Goal: Task Accomplishment & Management: Manage account settings

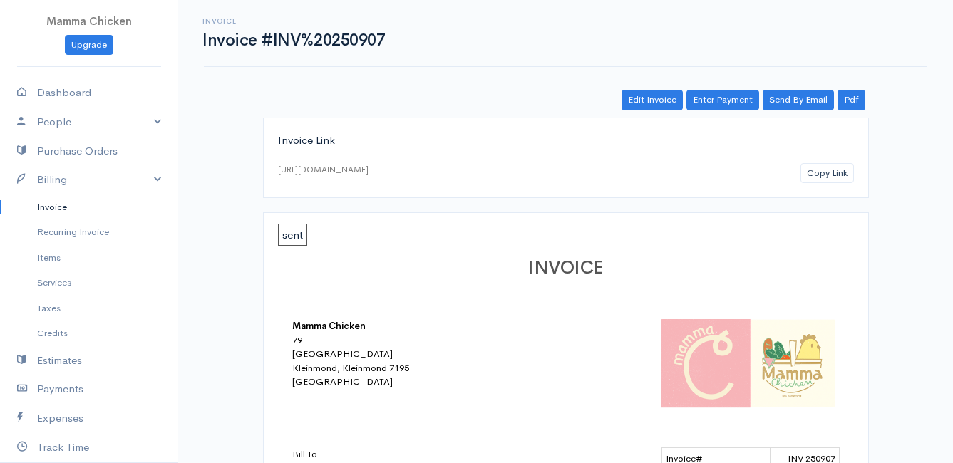
click at [68, 207] on link "Invoice" at bounding box center [89, 208] width 178 height 26
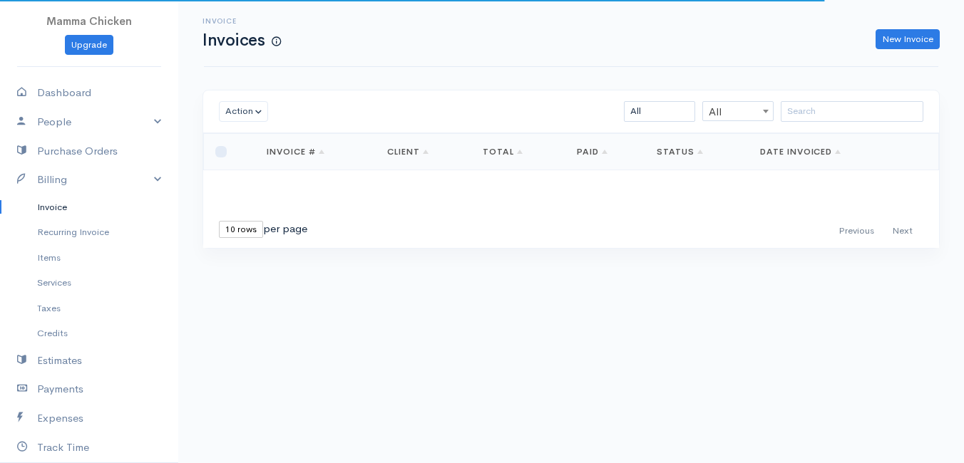
click at [48, 212] on link "Invoice" at bounding box center [89, 208] width 178 height 26
click at [80, 91] on link "Dashboard" at bounding box center [89, 92] width 178 height 29
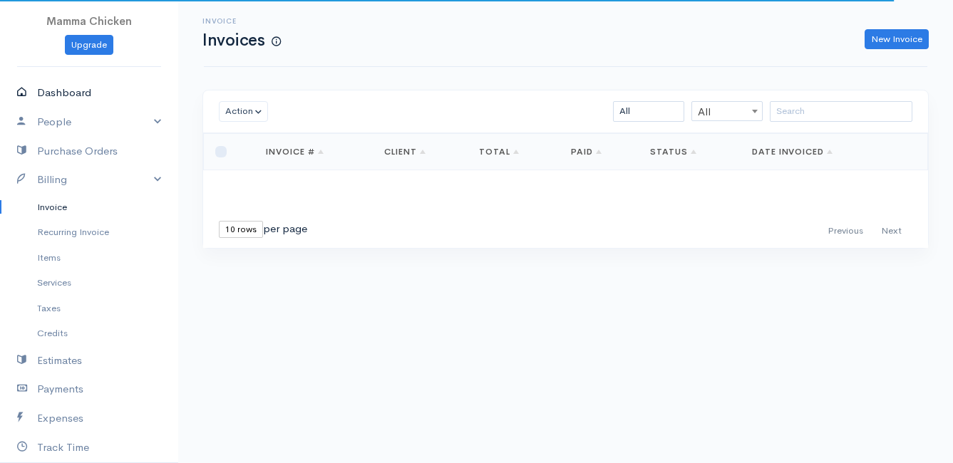
select select "thistoyear"
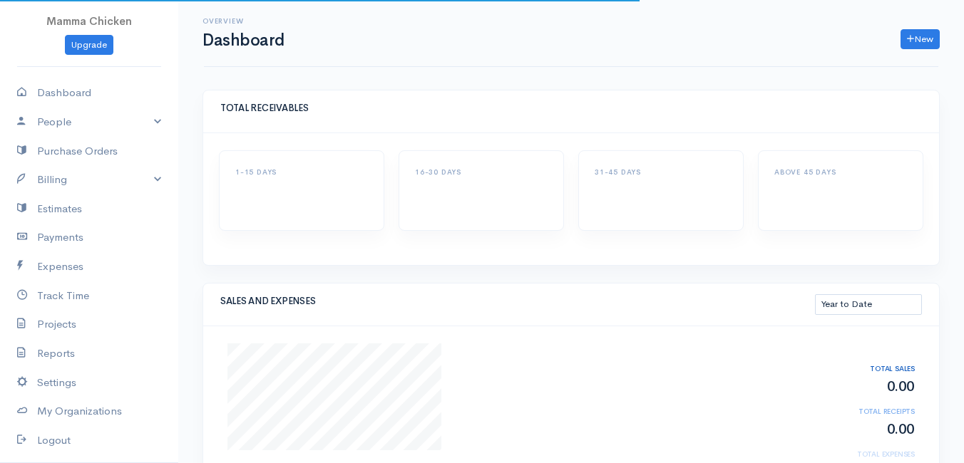
select select "thistoyear"
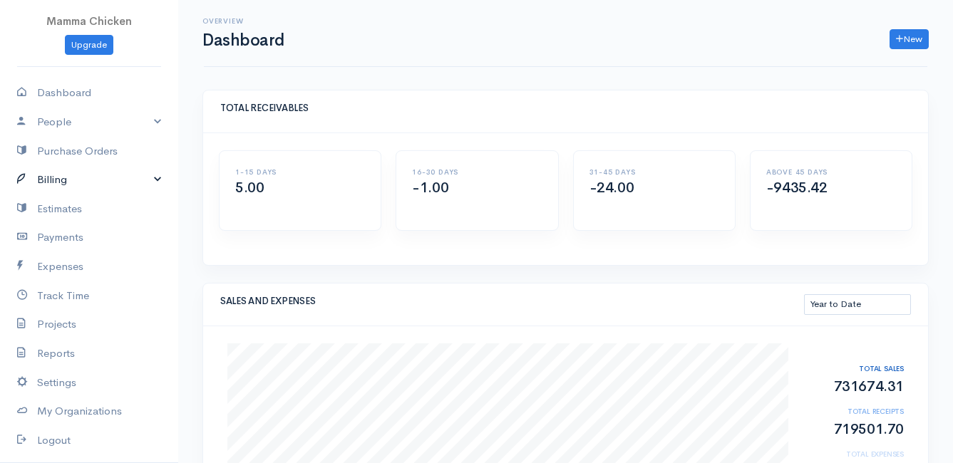
click at [78, 178] on link "Billing" at bounding box center [89, 179] width 178 height 29
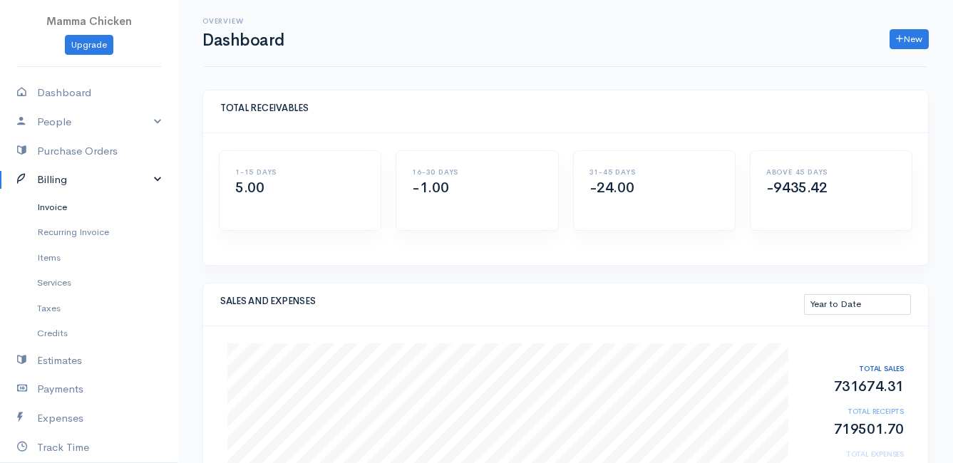
click at [64, 206] on link "Invoice" at bounding box center [89, 208] width 178 height 26
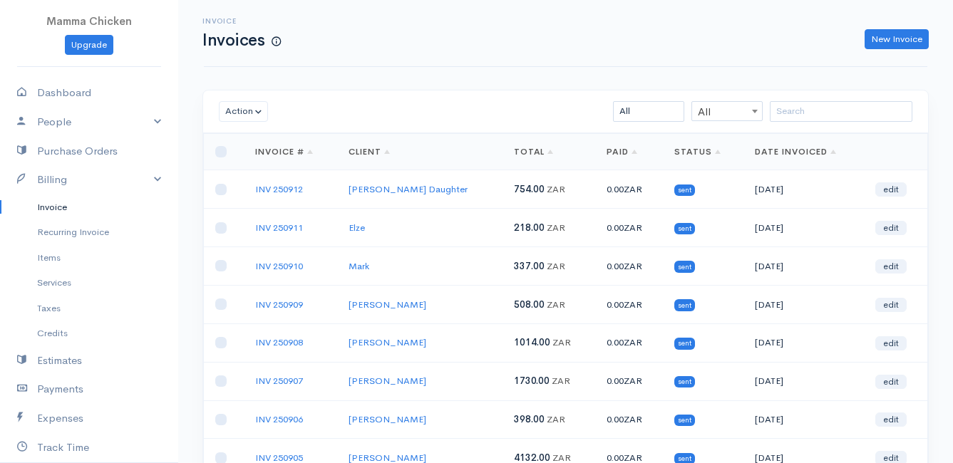
scroll to position [71, 0]
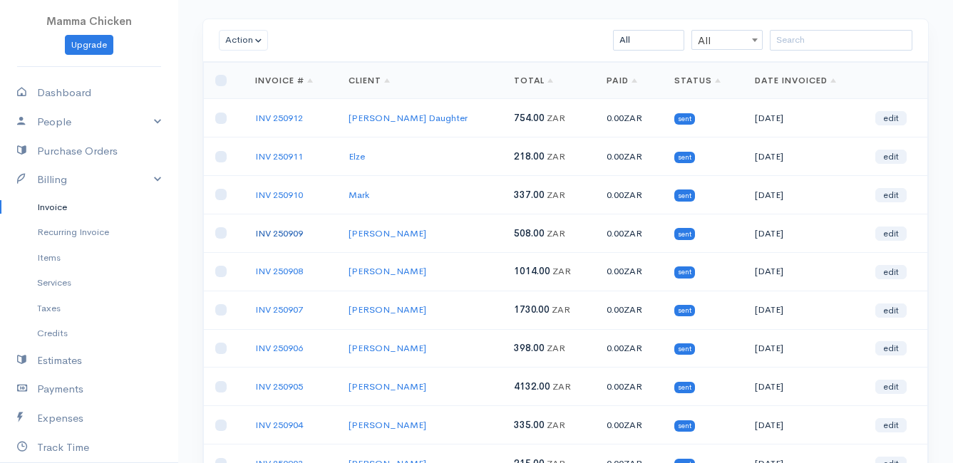
click at [273, 229] on link "INV 250909" at bounding box center [279, 233] width 48 height 12
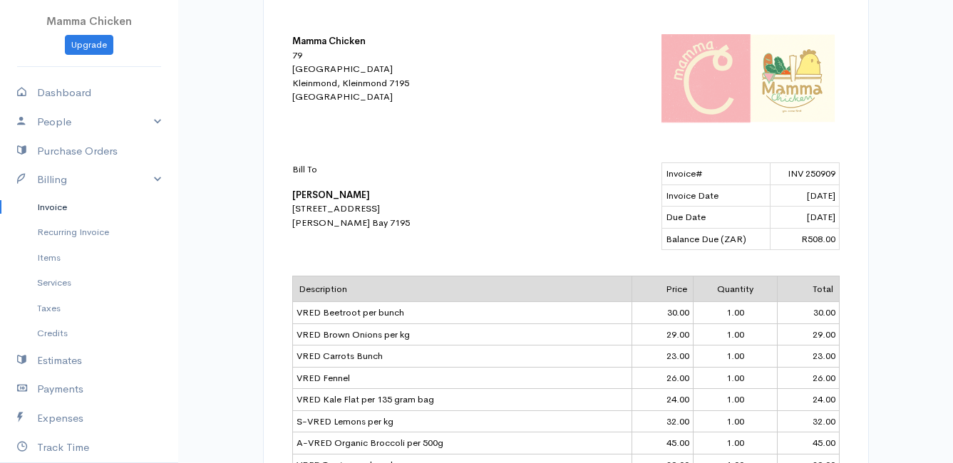
scroll to position [71, 0]
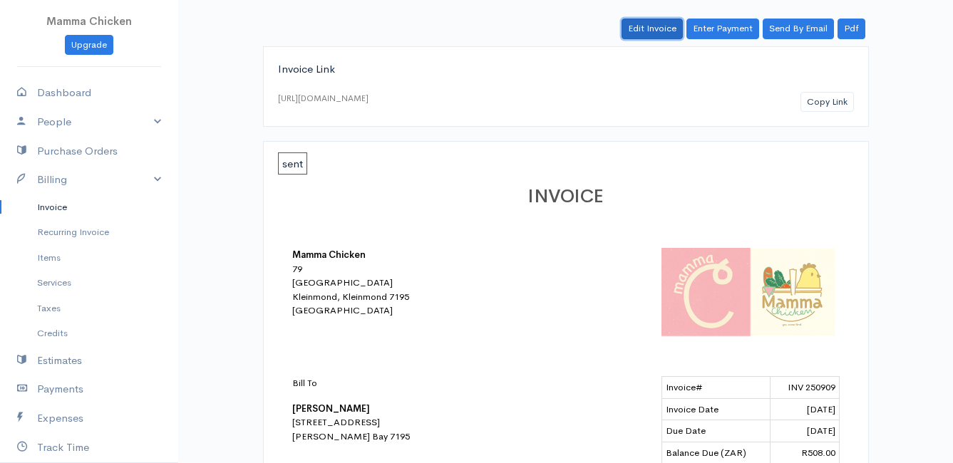
click at [638, 29] on link "Edit Invoice" at bounding box center [652, 29] width 61 height 21
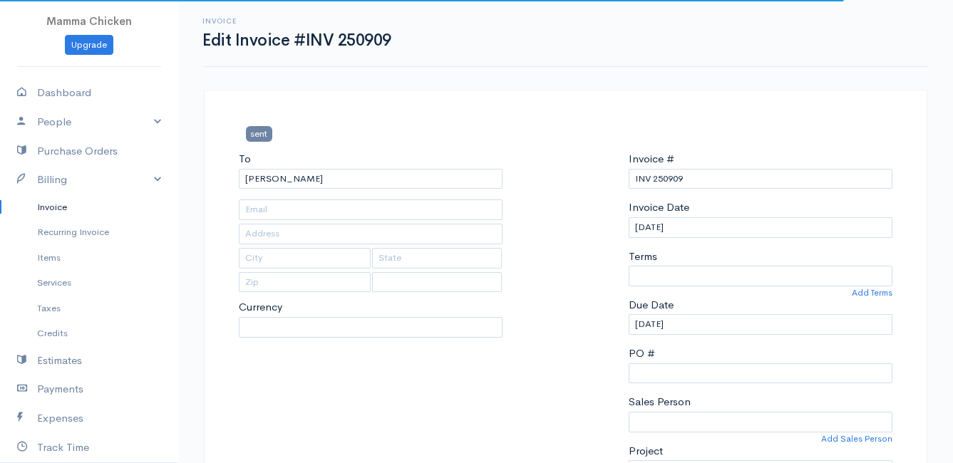
type input "287 High level road"
type input "[PERSON_NAME] Bay"
type input "7195"
select select
select select "0"
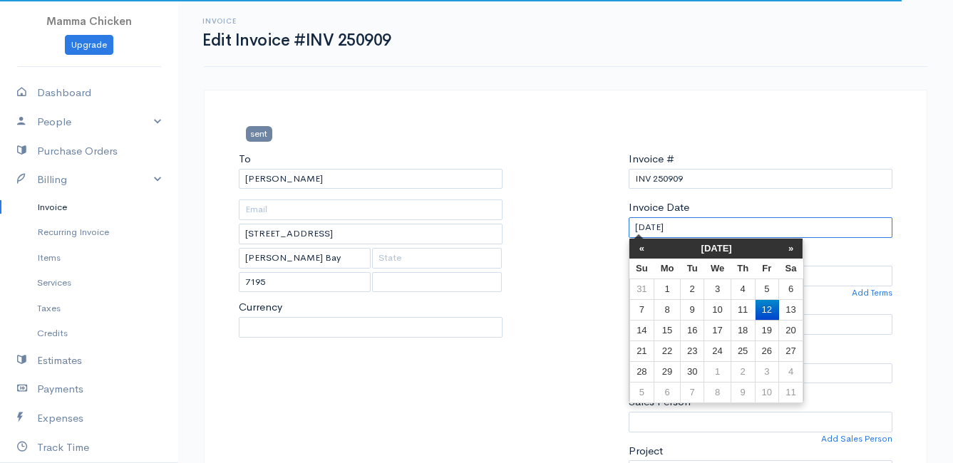
click at [716, 227] on input "[DATE]" at bounding box center [761, 227] width 264 height 21
select select "[GEOGRAPHIC_DATA]"
select select "ZAR"
click at [694, 310] on td "9" at bounding box center [692, 309] width 24 height 21
type input "[DATE]"
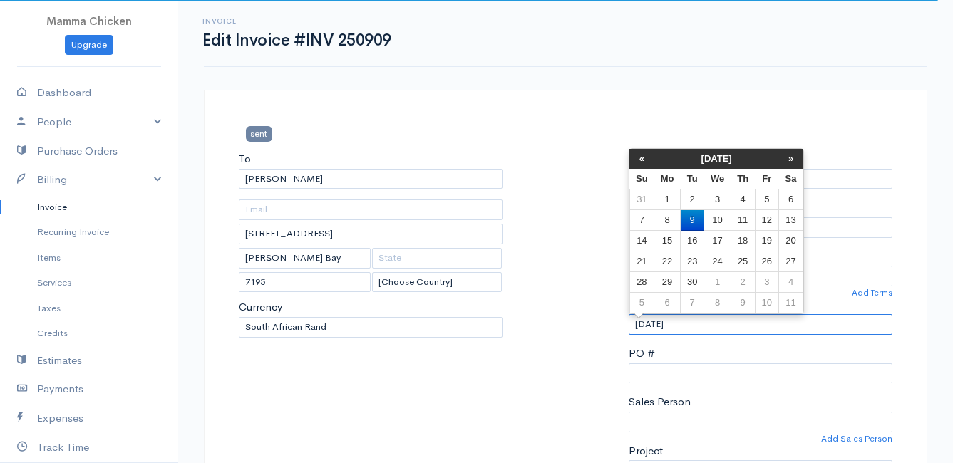
click at [701, 328] on input "[DATE]" at bounding box center [761, 324] width 264 height 21
click at [722, 219] on td "10" at bounding box center [717, 220] width 26 height 21
type input "[DATE]"
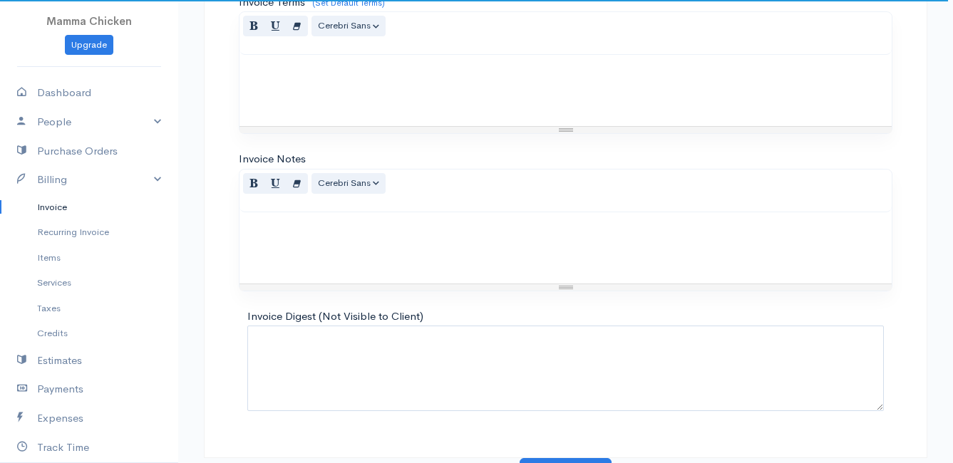
scroll to position [1593, 0]
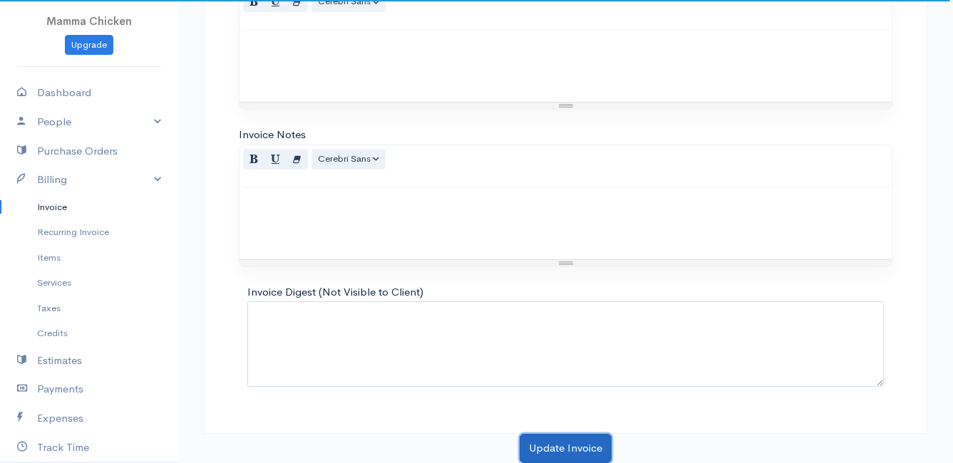
click at [561, 446] on button "Update Invoice" at bounding box center [566, 448] width 92 height 29
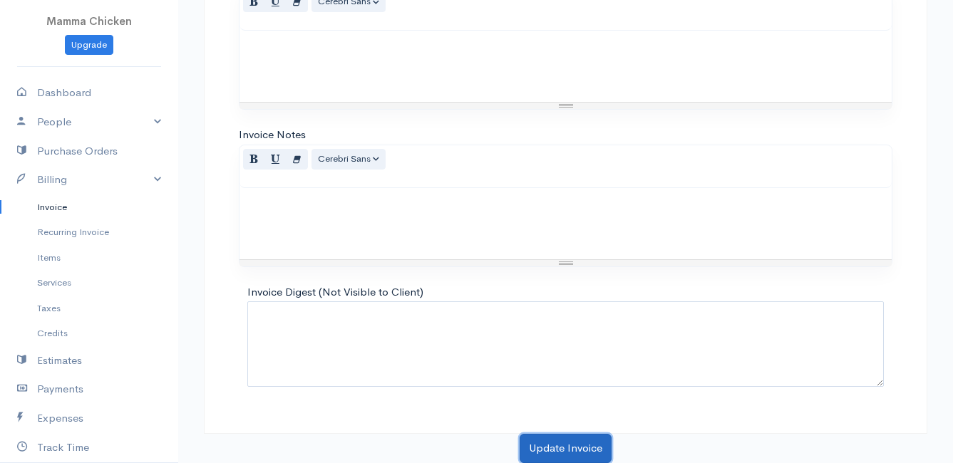
click at [561, 446] on button "Update Invoice" at bounding box center [566, 448] width 92 height 29
click at [574, 443] on button "Update Invoice" at bounding box center [566, 448] width 92 height 29
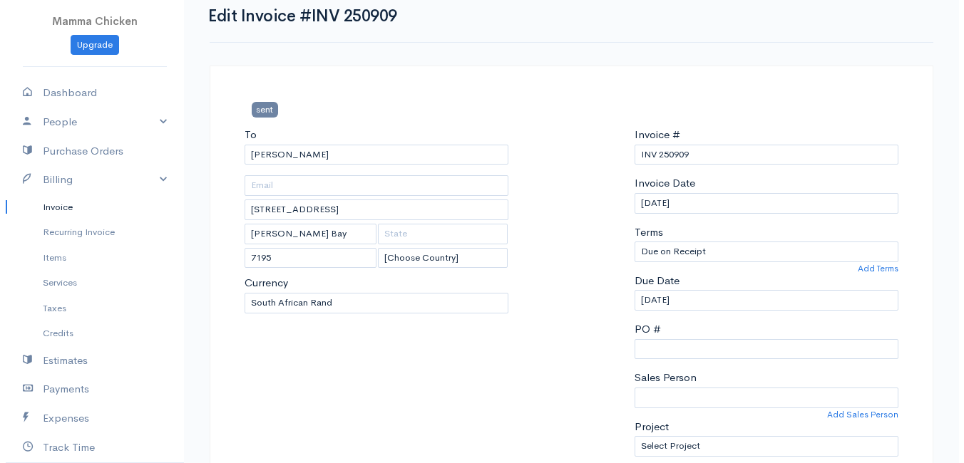
scroll to position [0, 0]
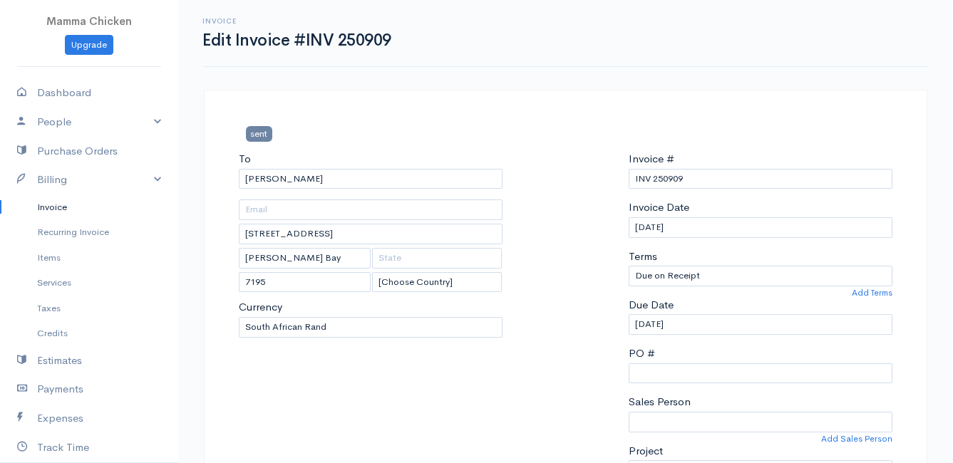
click at [40, 202] on link "Invoice" at bounding box center [89, 208] width 178 height 26
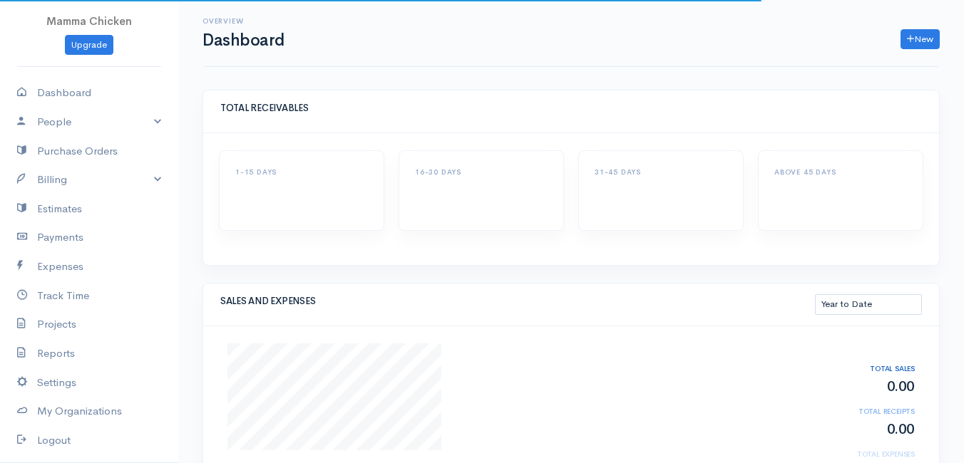
select select "thistoyear"
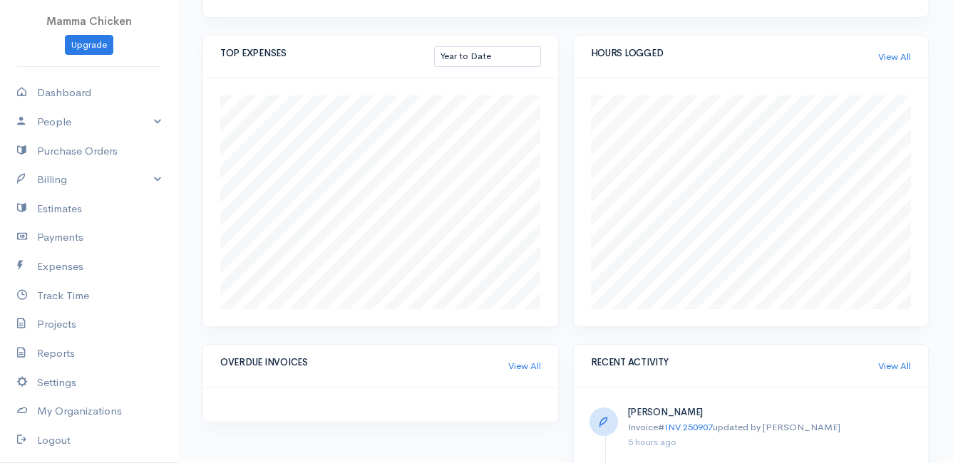
scroll to position [344, 0]
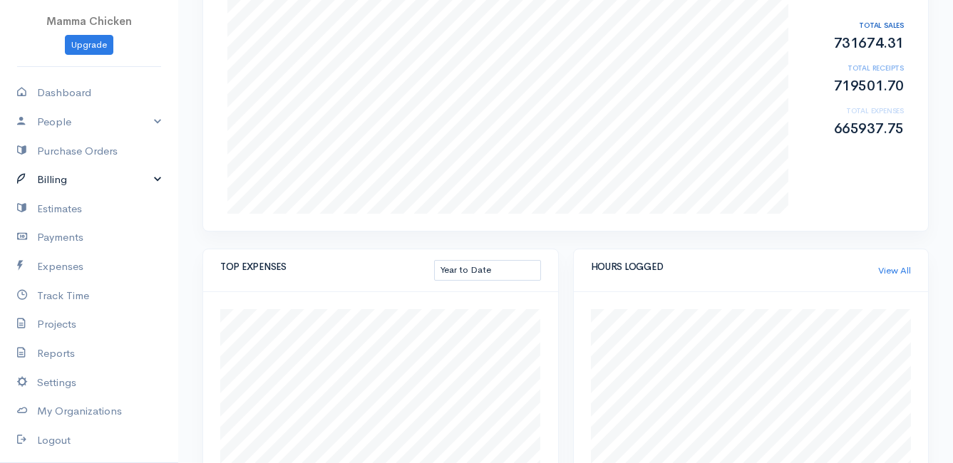
click at [63, 182] on link "Billing" at bounding box center [89, 179] width 178 height 29
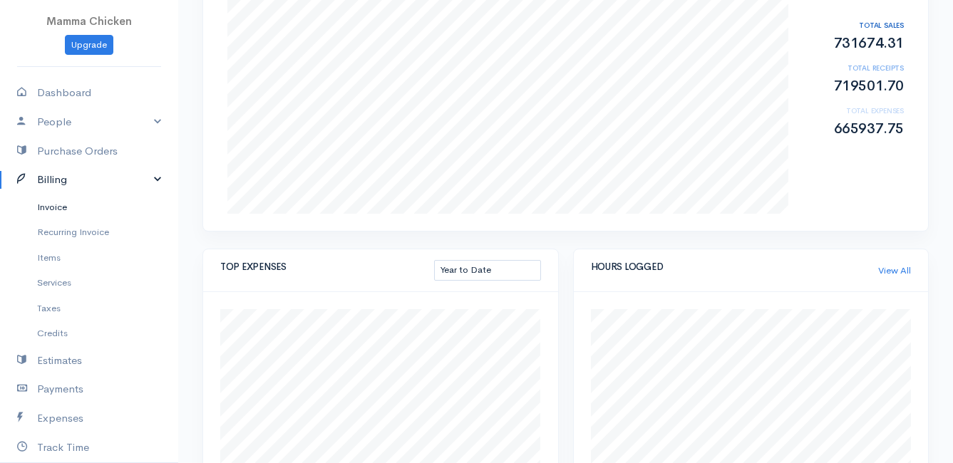
click at [64, 207] on link "Invoice" at bounding box center [89, 208] width 178 height 26
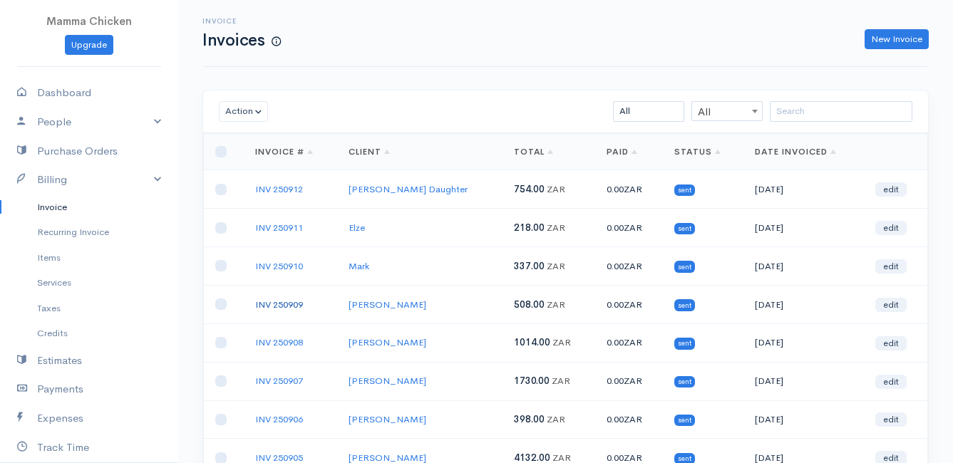
click at [287, 304] on link "INV 250909" at bounding box center [279, 305] width 48 height 12
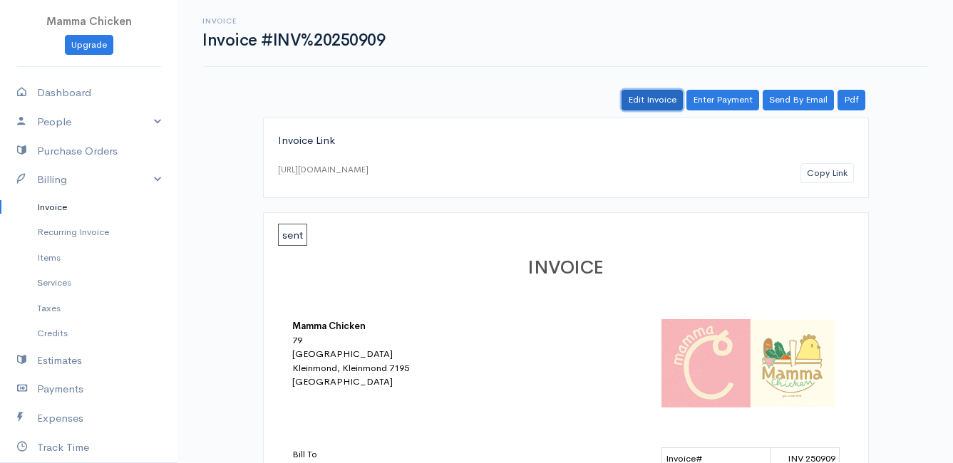
click at [657, 104] on link "Edit Invoice" at bounding box center [652, 100] width 61 height 21
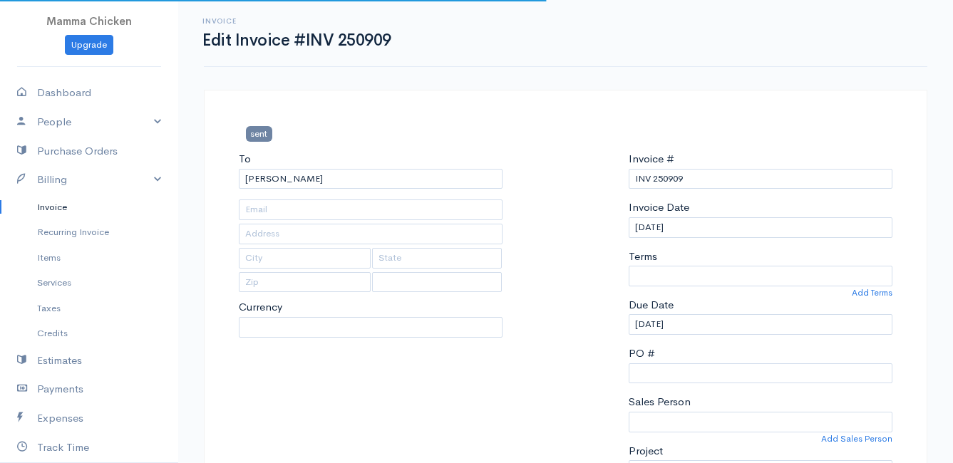
type input "287 High level road"
type input "[PERSON_NAME] Bay"
type input "7195"
select select
select select "0"
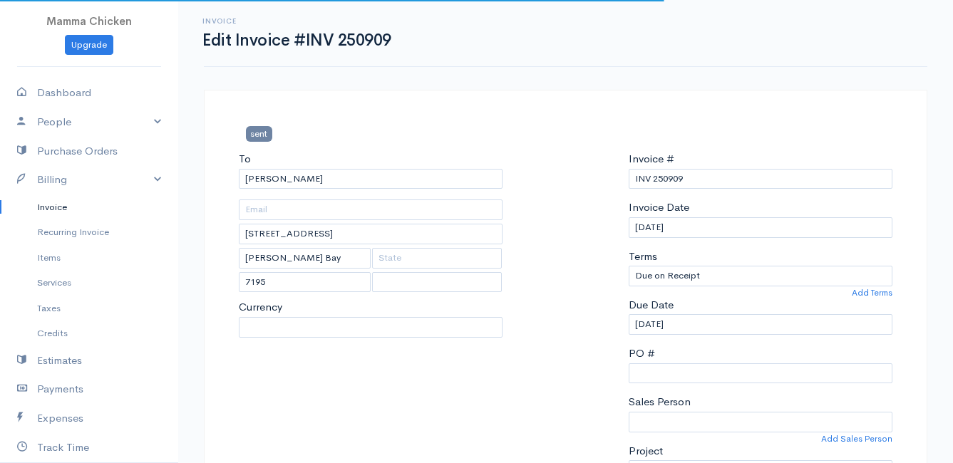
select select "[GEOGRAPHIC_DATA]"
select select "ZAR"
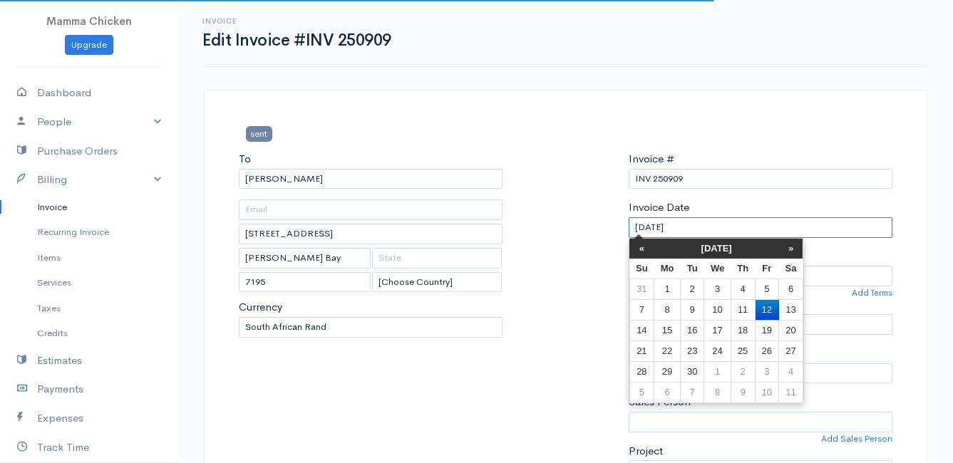
click at [742, 232] on input "[DATE]" at bounding box center [761, 227] width 264 height 21
click at [692, 311] on td "9" at bounding box center [692, 309] width 24 height 21
type input "[DATE]"
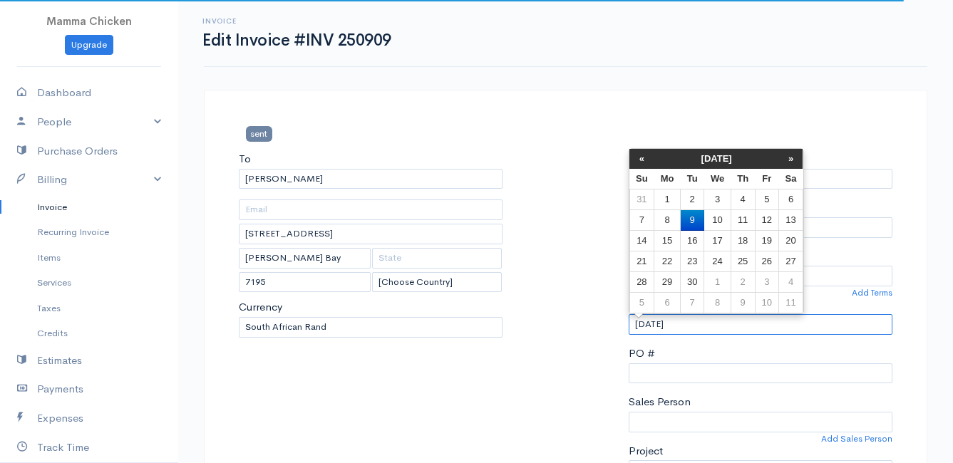
click at [694, 329] on input "[DATE]" at bounding box center [761, 324] width 264 height 21
click at [722, 220] on td "10" at bounding box center [717, 220] width 26 height 21
type input "[DATE]"
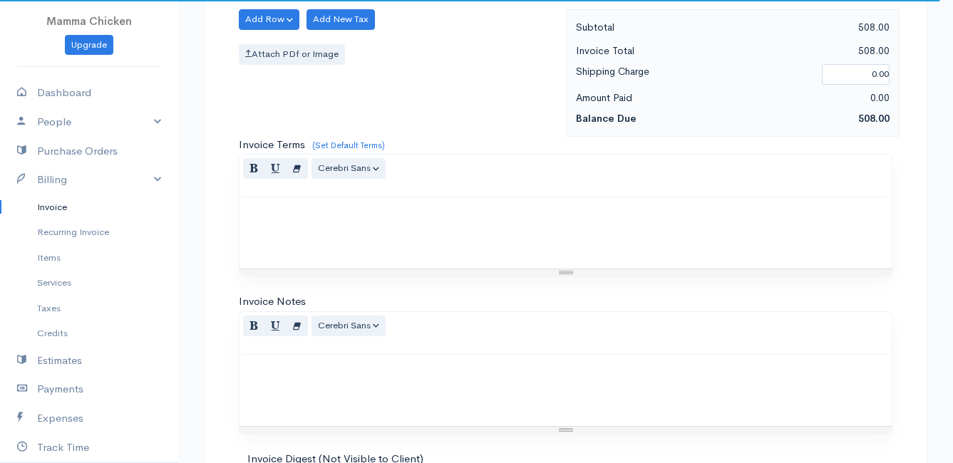
scroll to position [1593, 0]
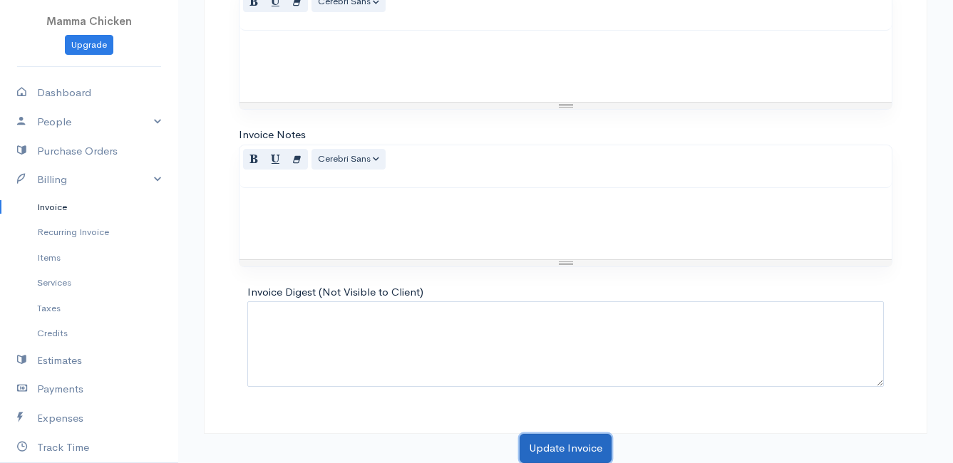
click at [547, 446] on button "Update Invoice" at bounding box center [566, 448] width 92 height 29
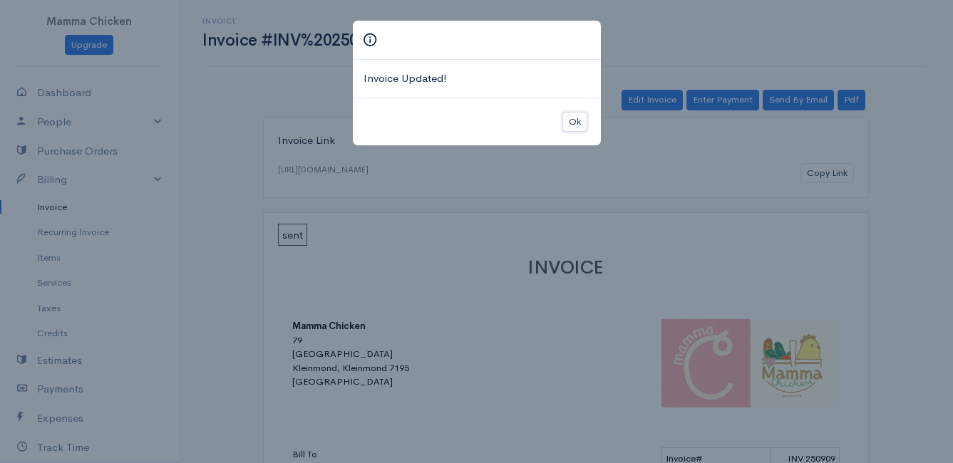
click at [571, 122] on button "Ok" at bounding box center [574, 122] width 25 height 21
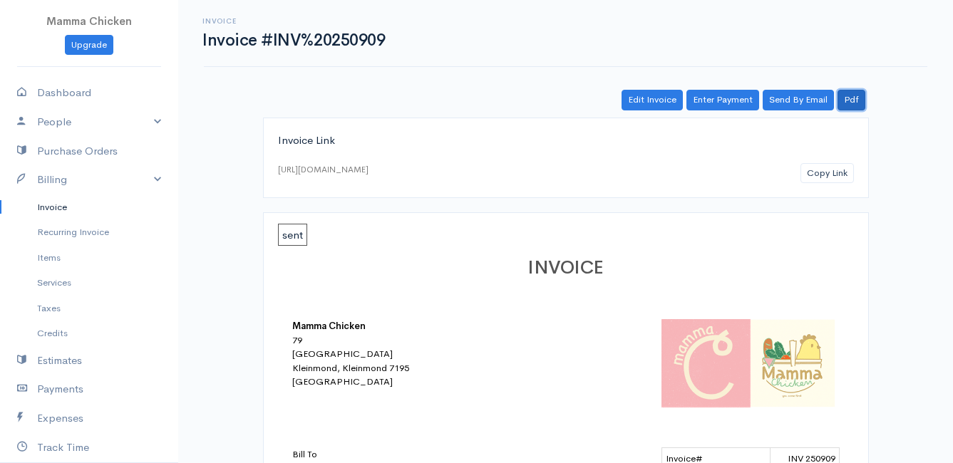
click at [857, 98] on link "Pdf" at bounding box center [852, 100] width 28 height 21
click at [51, 207] on link "Invoice" at bounding box center [89, 208] width 178 height 26
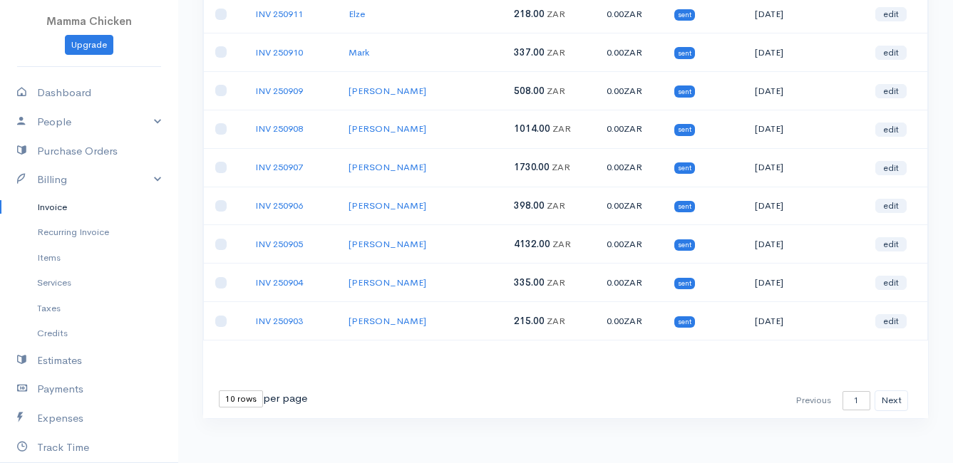
scroll to position [222, 0]
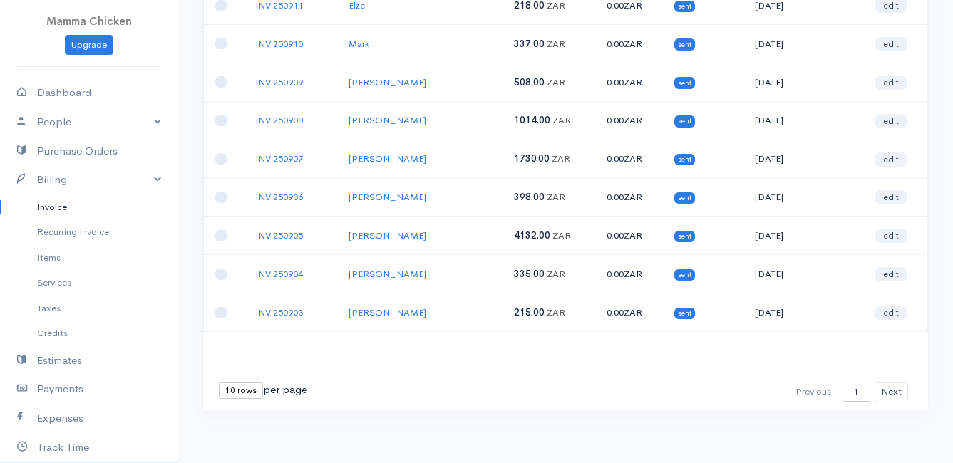
click at [258, 393] on select "10 rows 25 rows 50 rows" at bounding box center [241, 390] width 44 height 17
select select "25"
click at [219, 382] on select "10 rows 25 rows 50 rows" at bounding box center [241, 390] width 44 height 17
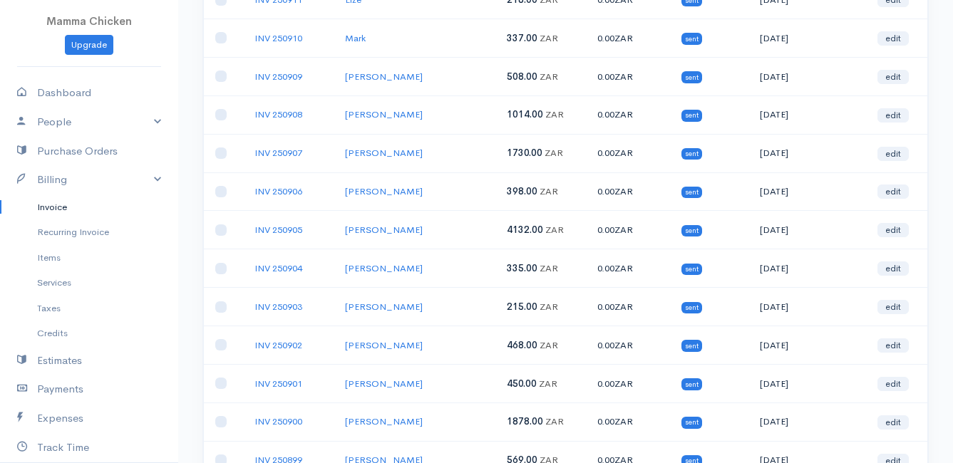
scroll to position [157, 0]
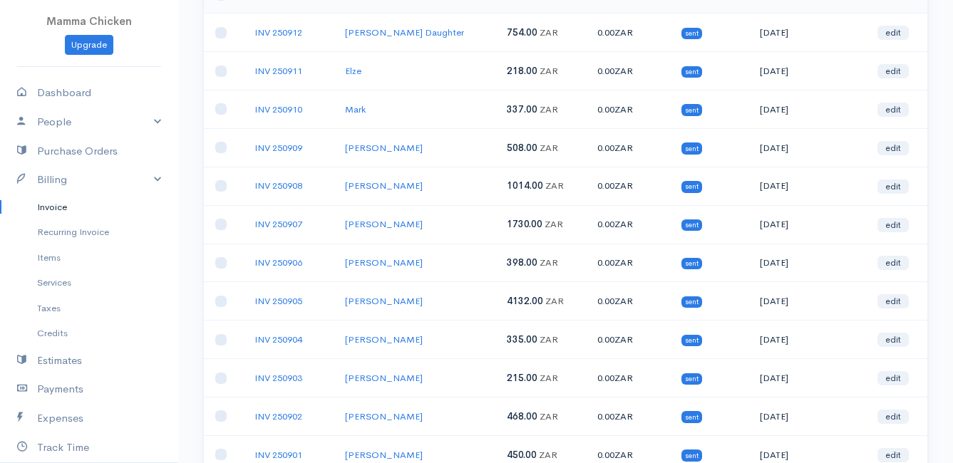
click at [273, 179] on td "INV 250908" at bounding box center [288, 186] width 91 height 38
click at [273, 184] on link "INV 250908" at bounding box center [279, 186] width 48 height 12
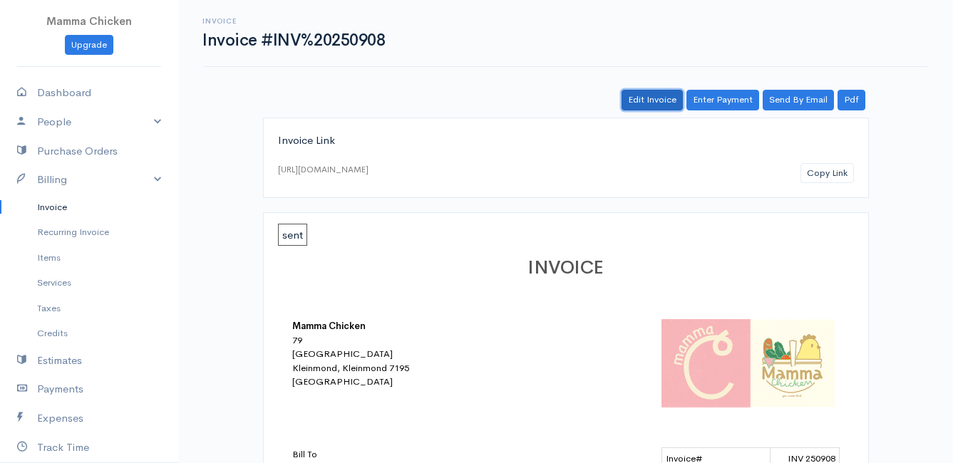
click at [656, 98] on link "Edit Invoice" at bounding box center [652, 100] width 61 height 21
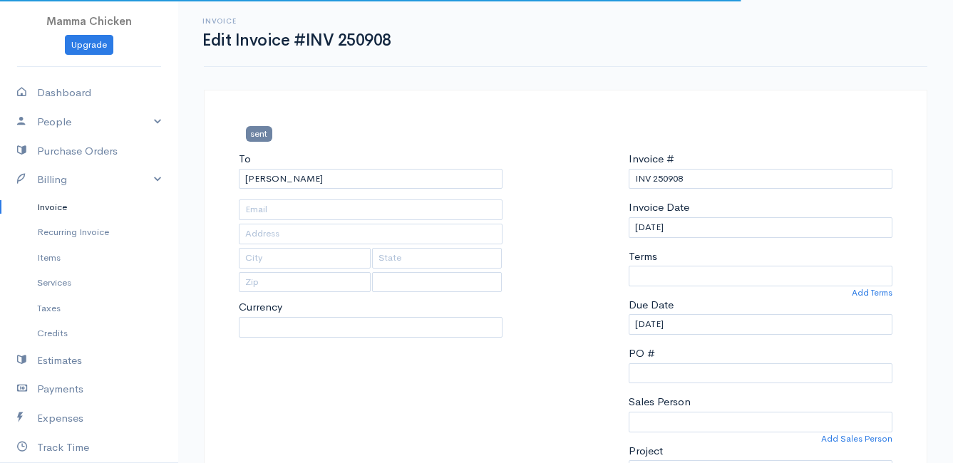
type input "37 Rocklands Road (Erf 153), Corner of Rocklands & Mammosa Road"
type input "Rooiels"
type input "7195"
select select
select select "0"
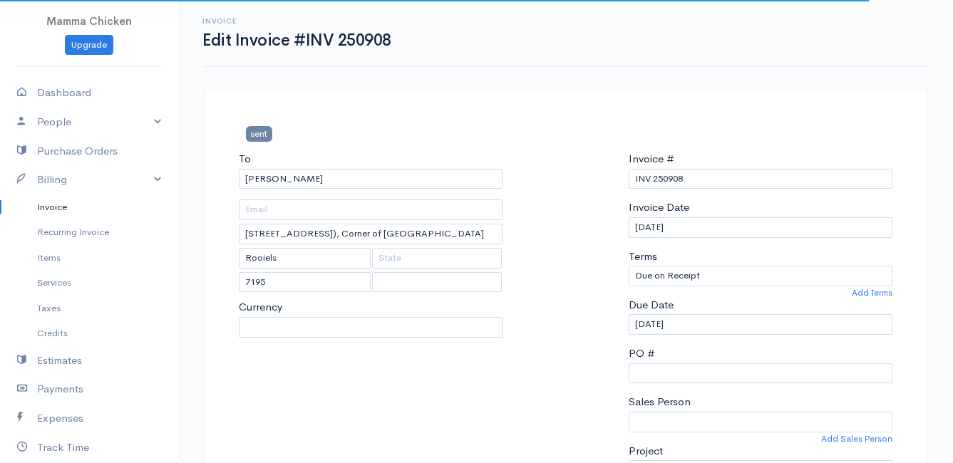
select select "[GEOGRAPHIC_DATA]"
select select "ZAR"
click at [712, 225] on input "[DATE]" at bounding box center [761, 227] width 264 height 21
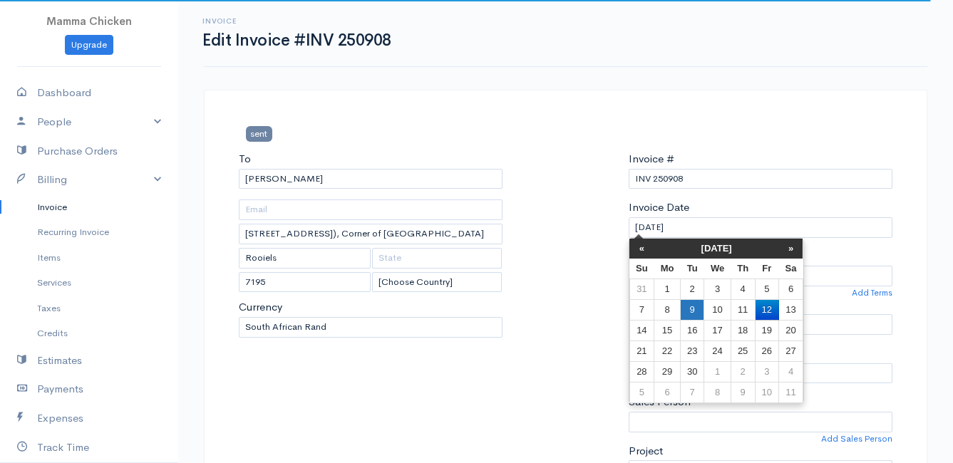
click at [697, 308] on td "9" at bounding box center [692, 309] width 24 height 21
type input "[DATE]"
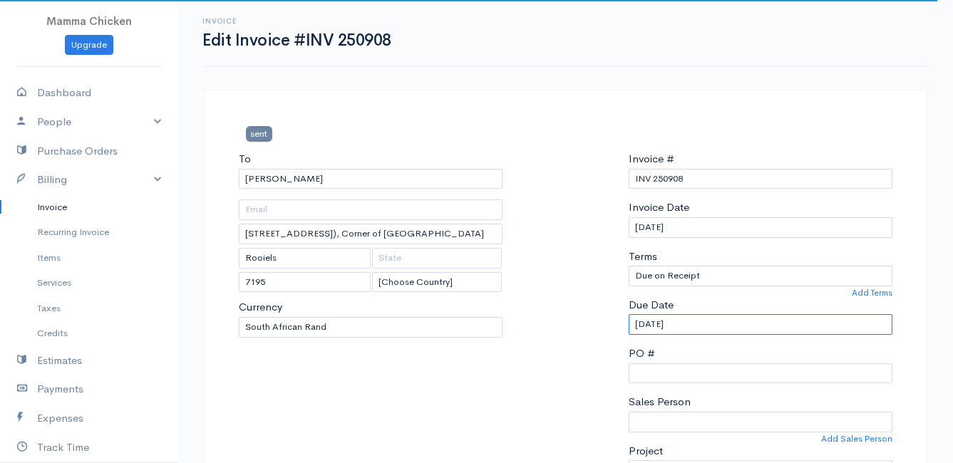
click at [705, 324] on input "[DATE]" at bounding box center [761, 324] width 264 height 21
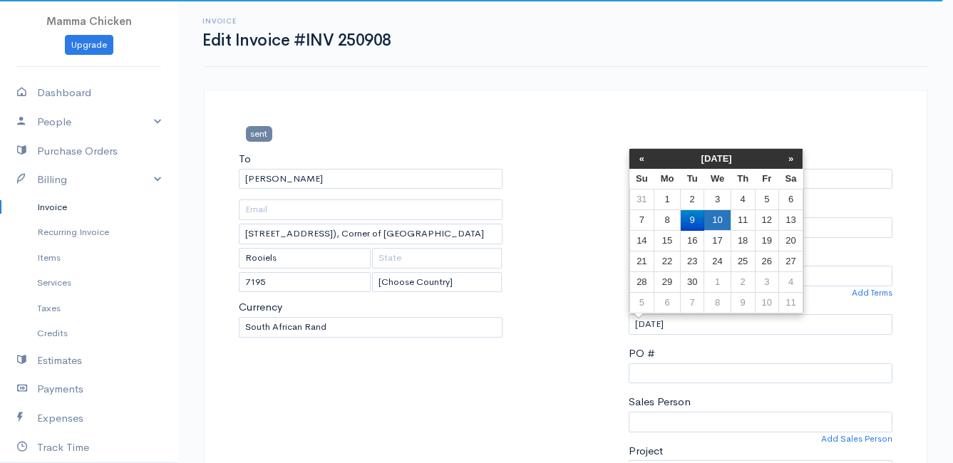
click at [722, 220] on td "10" at bounding box center [717, 220] width 26 height 21
type input "[DATE]"
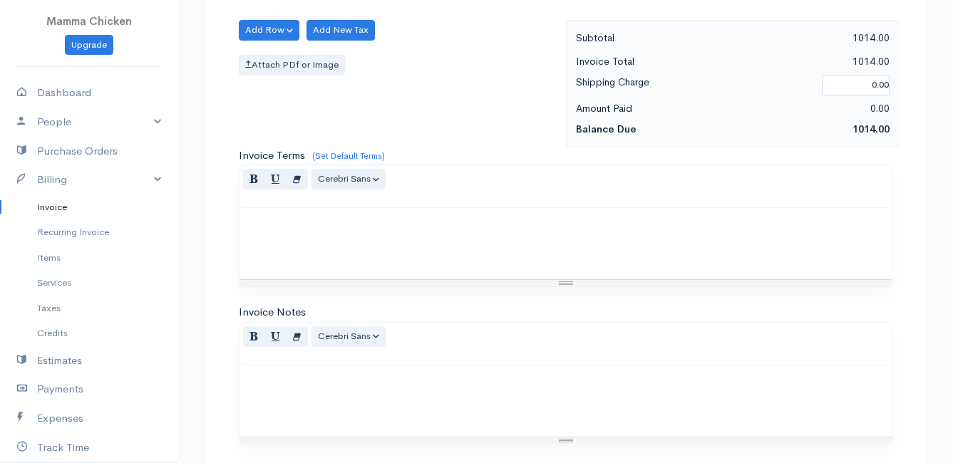
scroll to position [1318, 0]
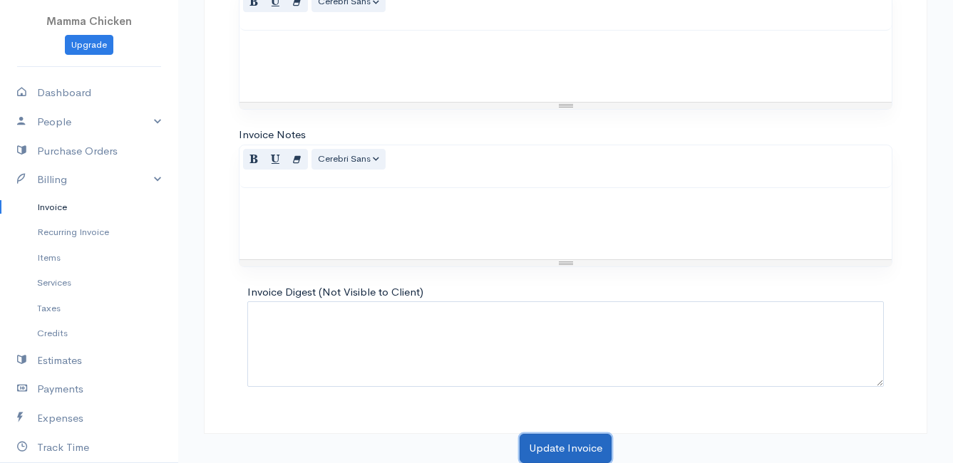
click at [534, 448] on button "Update Invoice" at bounding box center [566, 448] width 92 height 29
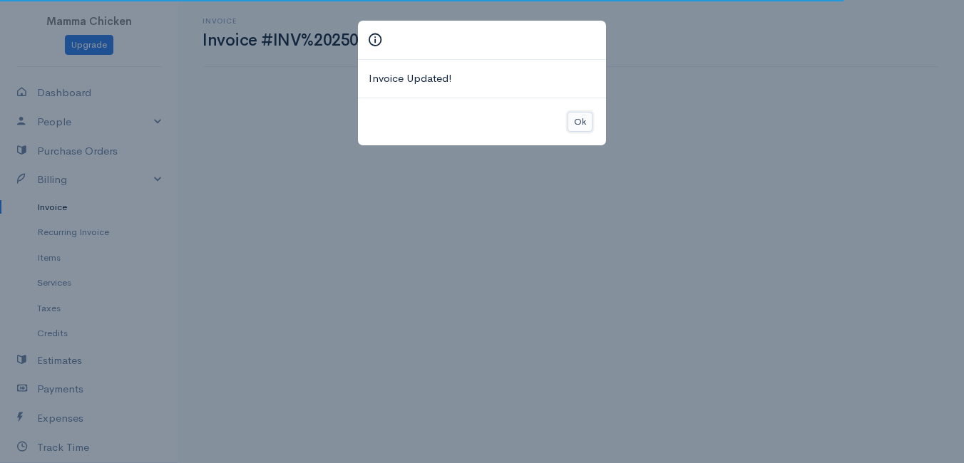
click at [583, 117] on button "Ok" at bounding box center [579, 122] width 25 height 21
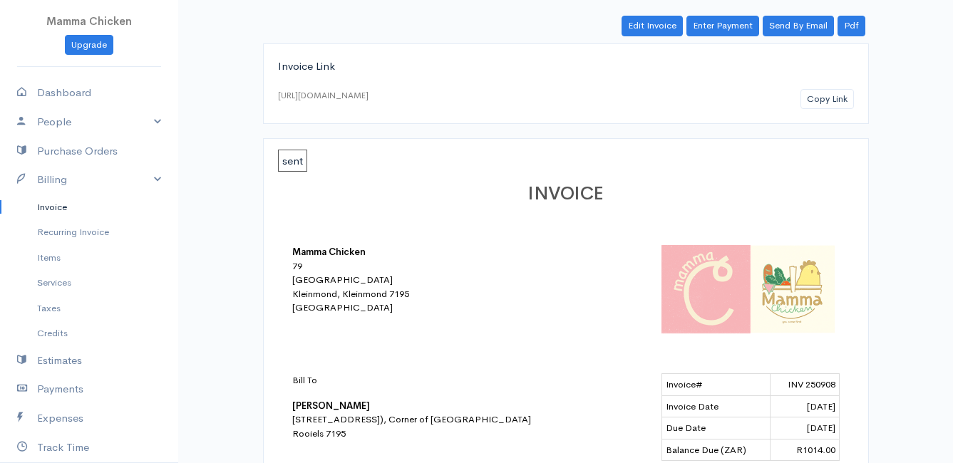
scroll to position [3, 0]
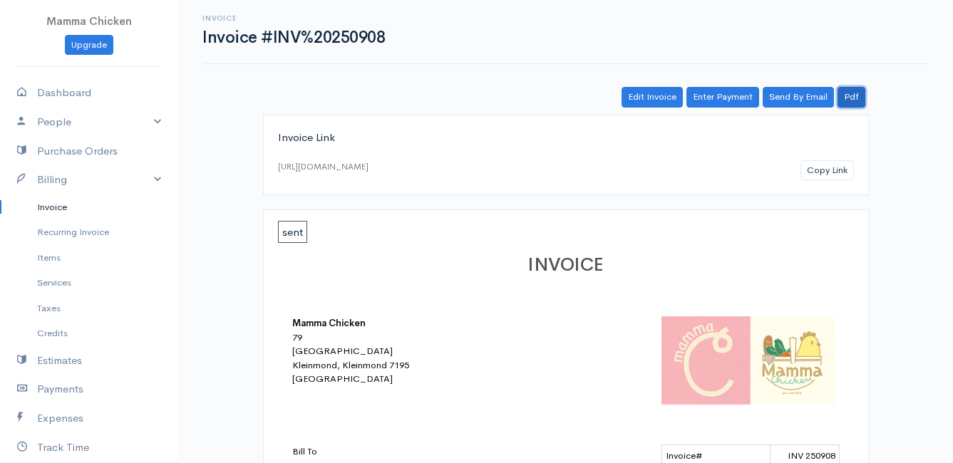
click at [853, 99] on link "Pdf" at bounding box center [852, 97] width 28 height 21
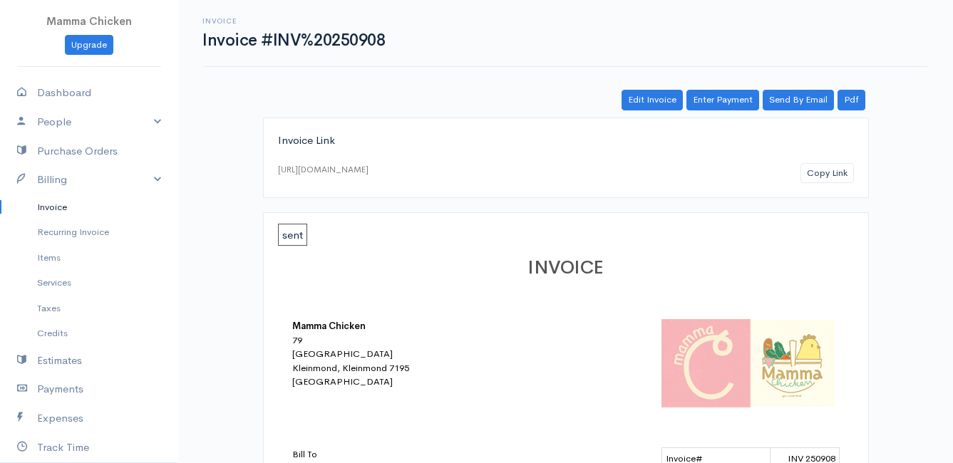
scroll to position [214, 0]
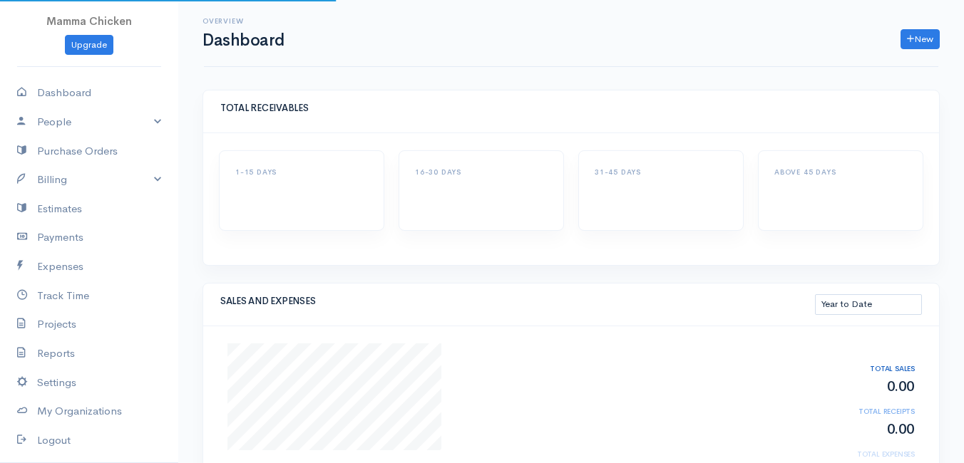
select select "thistoyear"
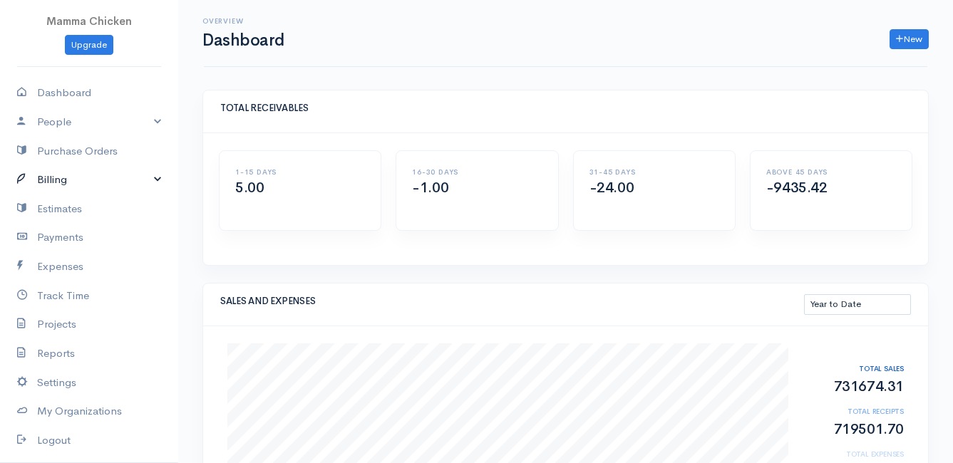
click at [49, 176] on link "Billing" at bounding box center [89, 179] width 178 height 29
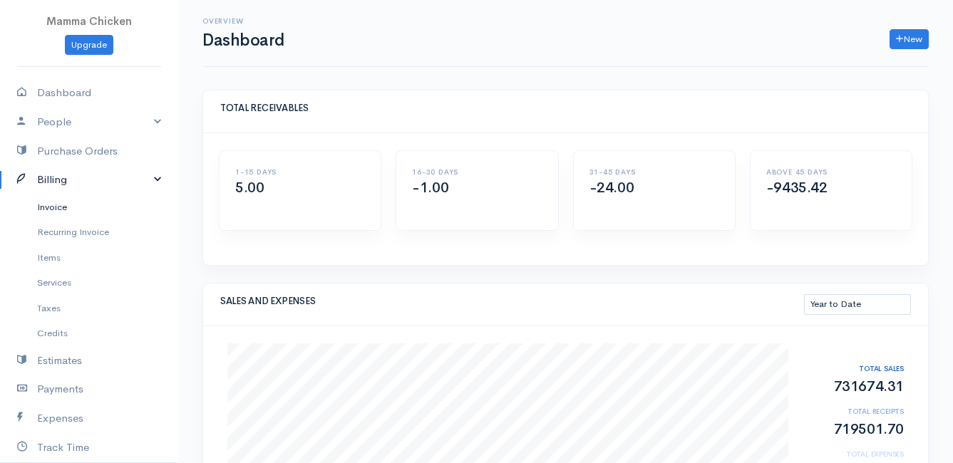
click at [56, 203] on link "Invoice" at bounding box center [89, 208] width 178 height 26
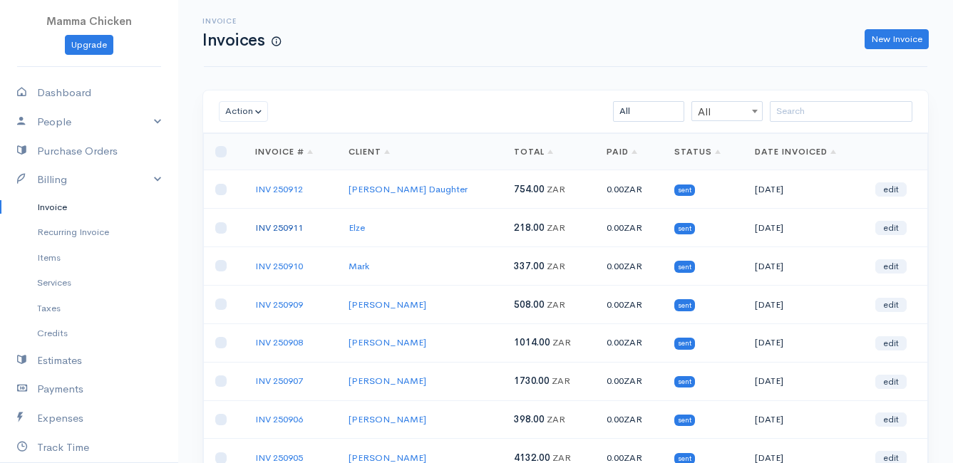
click at [274, 227] on link "INV 250911" at bounding box center [279, 228] width 48 height 12
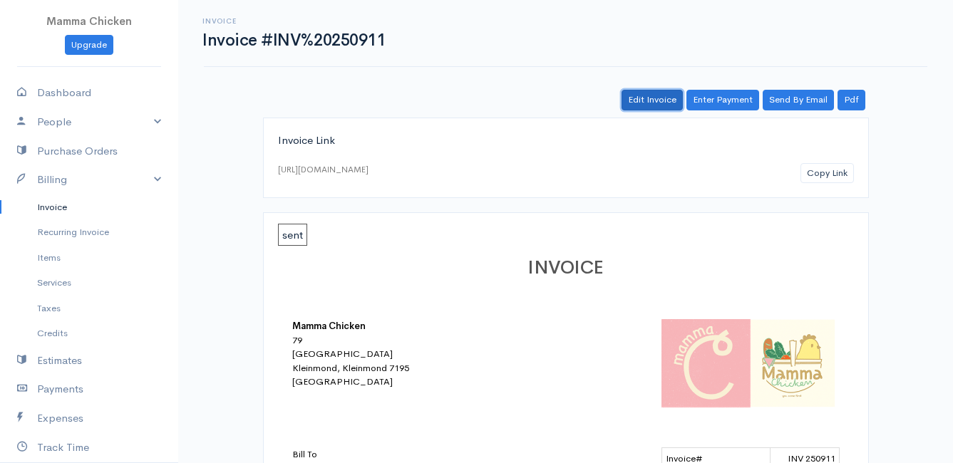
click at [660, 98] on link "Edit Invoice" at bounding box center [652, 100] width 61 height 21
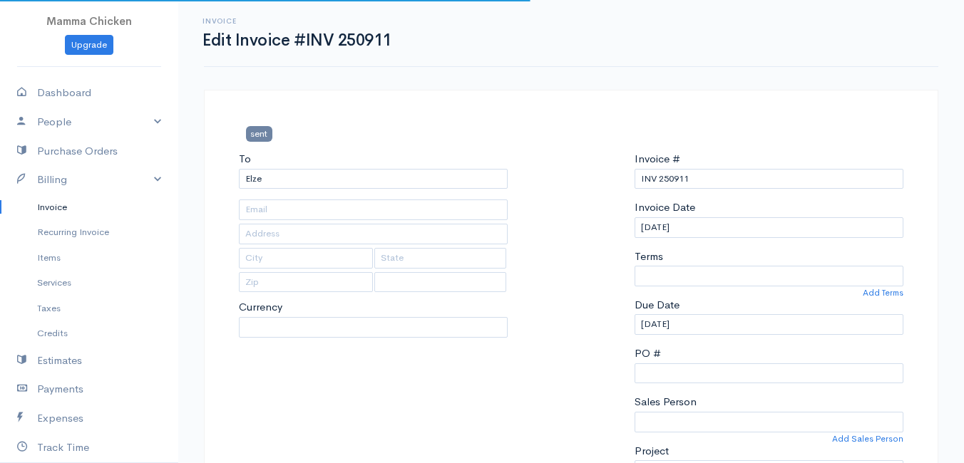
type input "[STREET_ADDRESS]"
type input "Bettys Bay"
type input "7195"
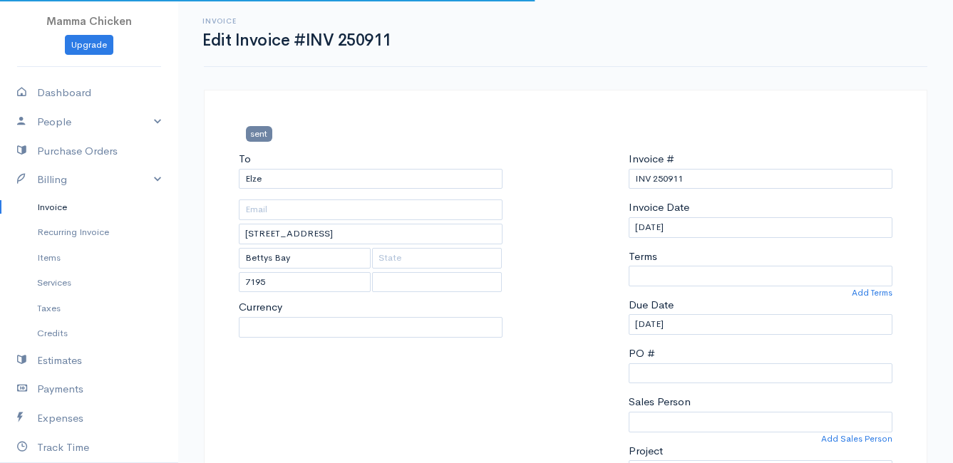
select select
select select "[GEOGRAPHIC_DATA]"
select select "0"
select select "ZAR"
click at [694, 224] on input "[DATE]" at bounding box center [761, 227] width 264 height 21
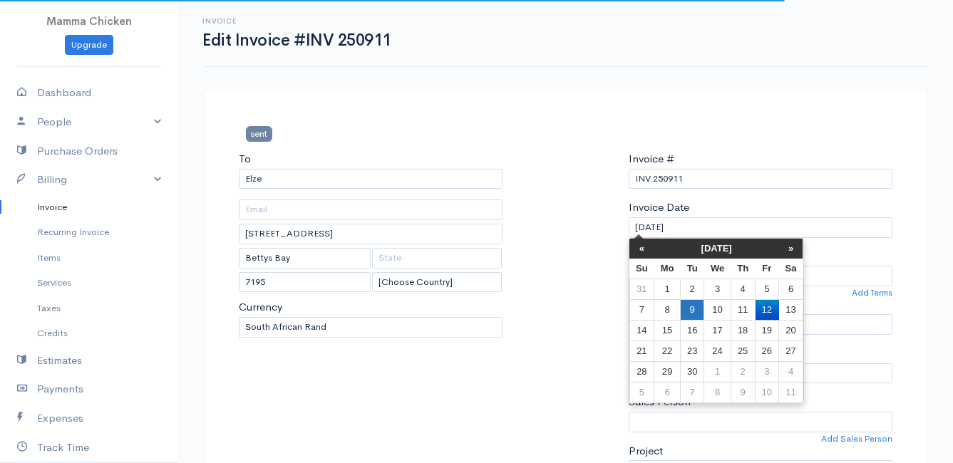
click at [693, 304] on td "9" at bounding box center [692, 309] width 24 height 21
type input "[DATE]"
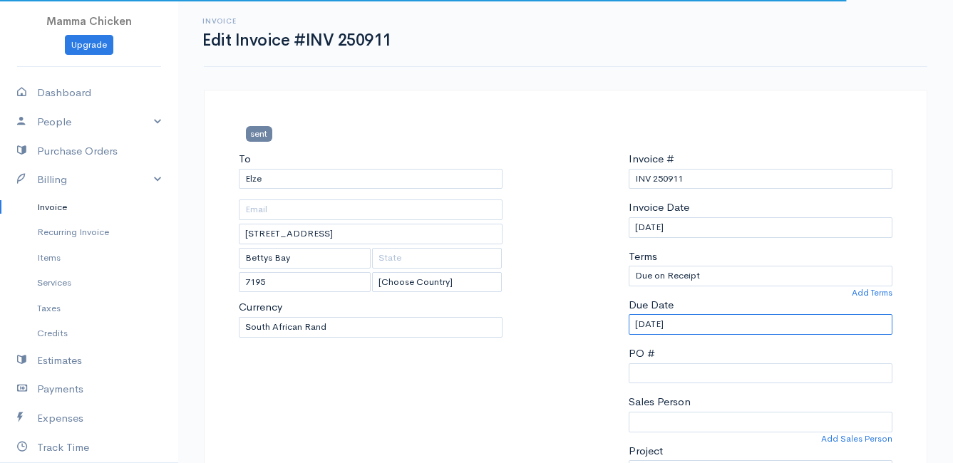
click at [707, 322] on input "[DATE]" at bounding box center [761, 324] width 264 height 21
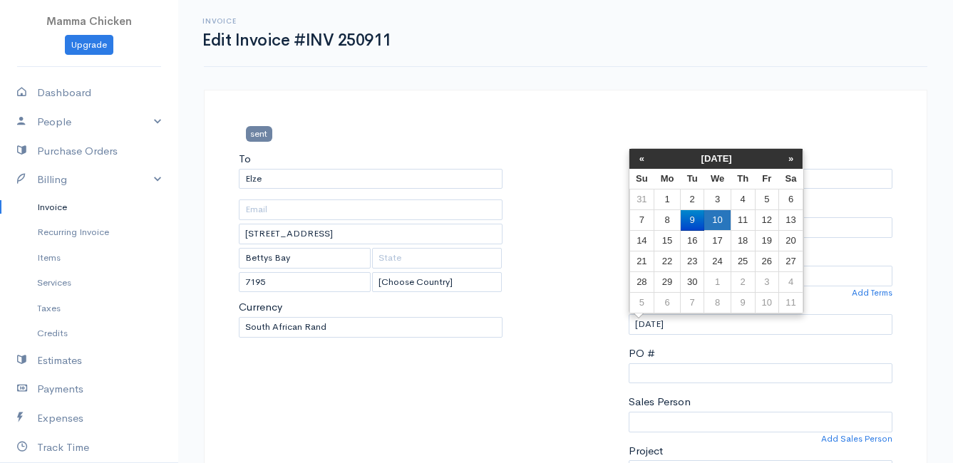
click at [721, 213] on td "10" at bounding box center [717, 220] width 26 height 21
type input "[DATE]"
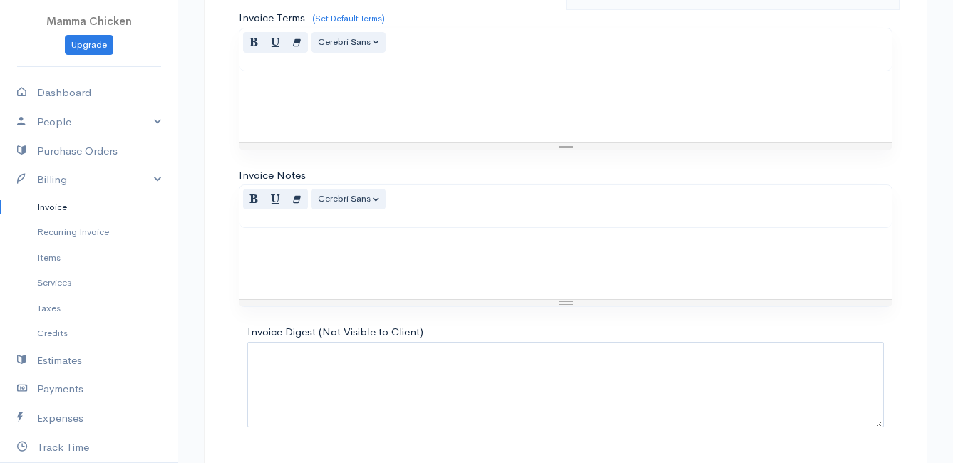
scroll to position [1181, 0]
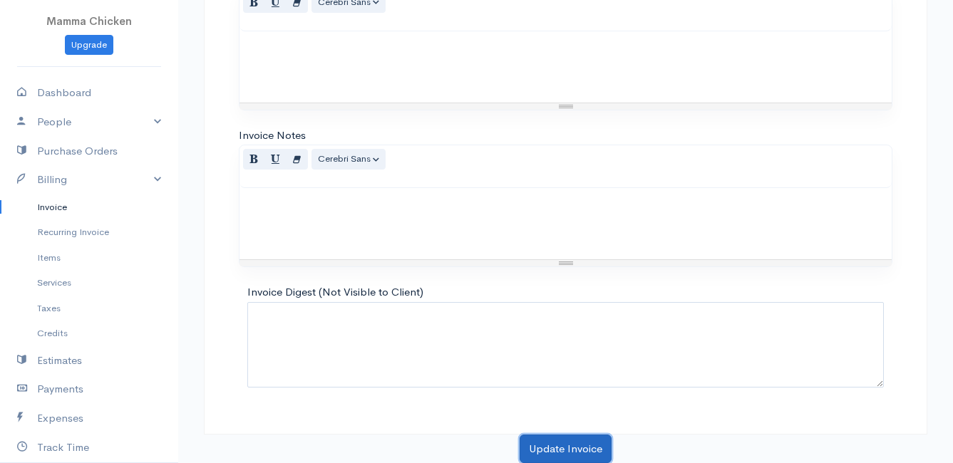
click at [560, 444] on button "Update Invoice" at bounding box center [566, 449] width 92 height 29
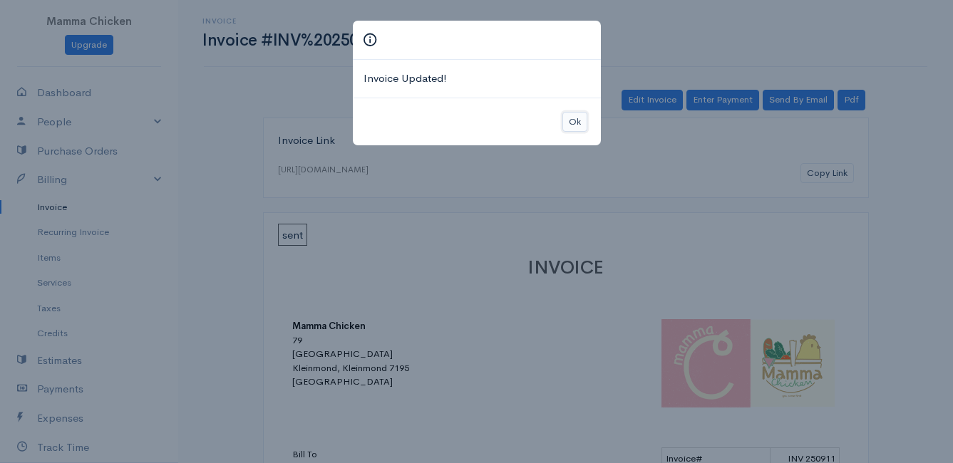
click at [567, 123] on button "Ok" at bounding box center [574, 122] width 25 height 21
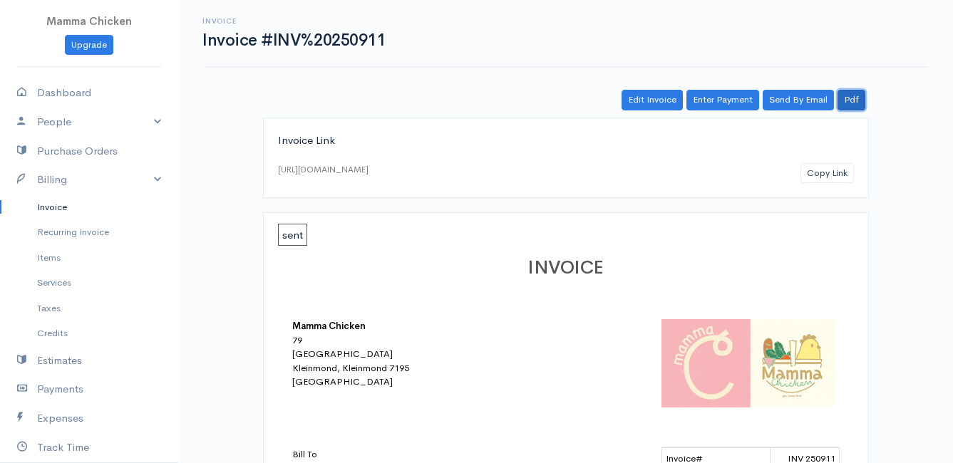
click at [850, 100] on link "Pdf" at bounding box center [852, 100] width 28 height 21
click at [66, 202] on link "Invoice" at bounding box center [89, 208] width 178 height 26
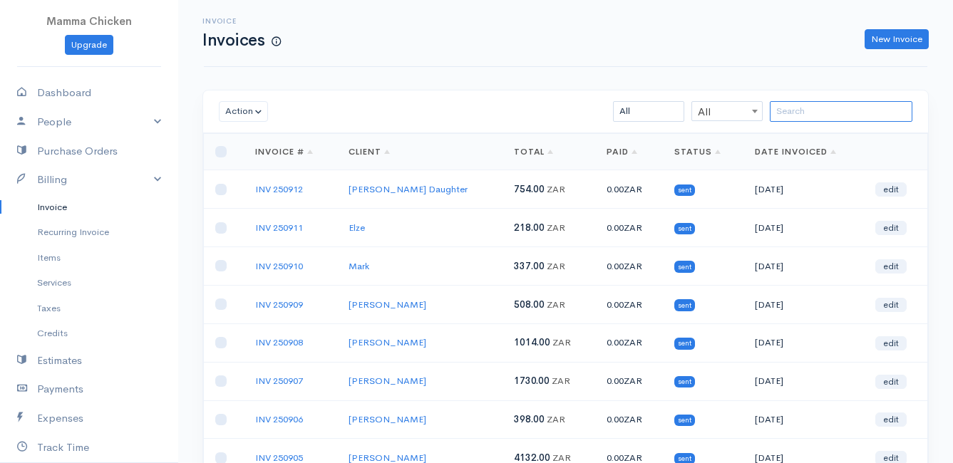
click at [785, 108] on input "search" at bounding box center [841, 111] width 143 height 21
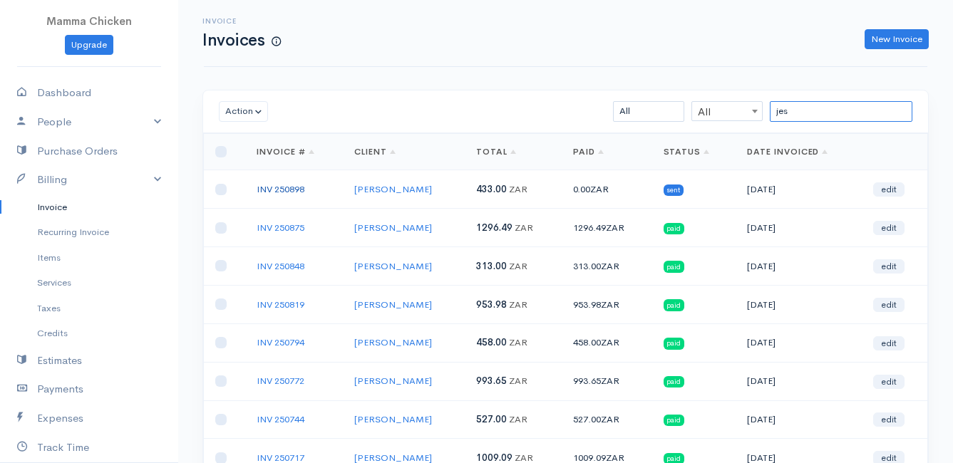
type input "jes"
click at [282, 189] on link "INV 250898" at bounding box center [281, 189] width 48 height 12
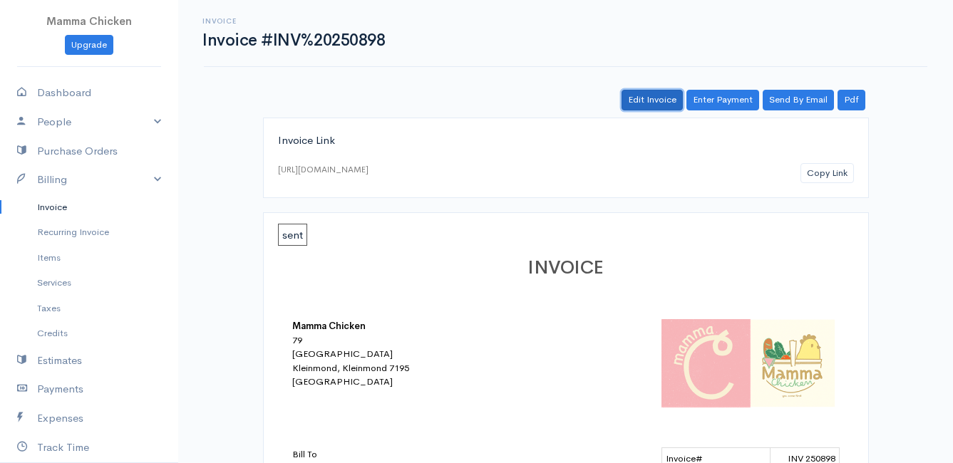
click at [662, 102] on link "Edit Invoice" at bounding box center [652, 100] width 61 height 21
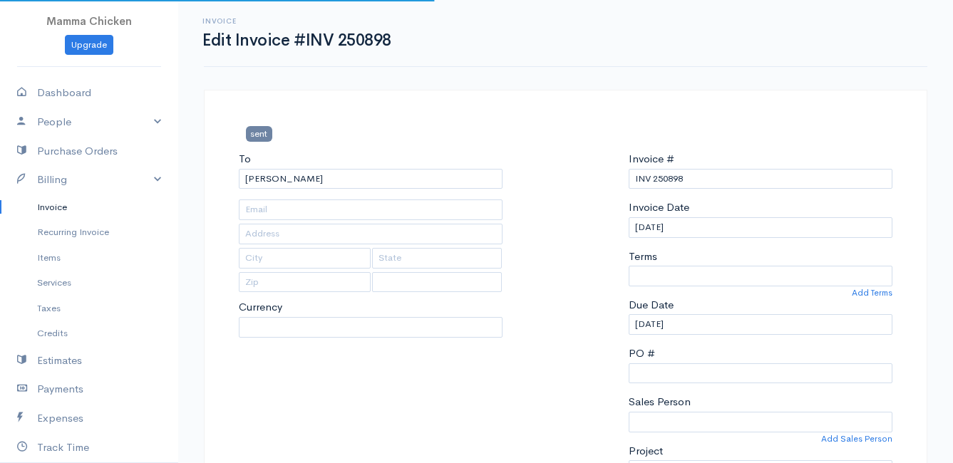
type input "[STREET_ADDRESS]"
type input "Bettys Bay"
type input "7195"
select select
select select "0"
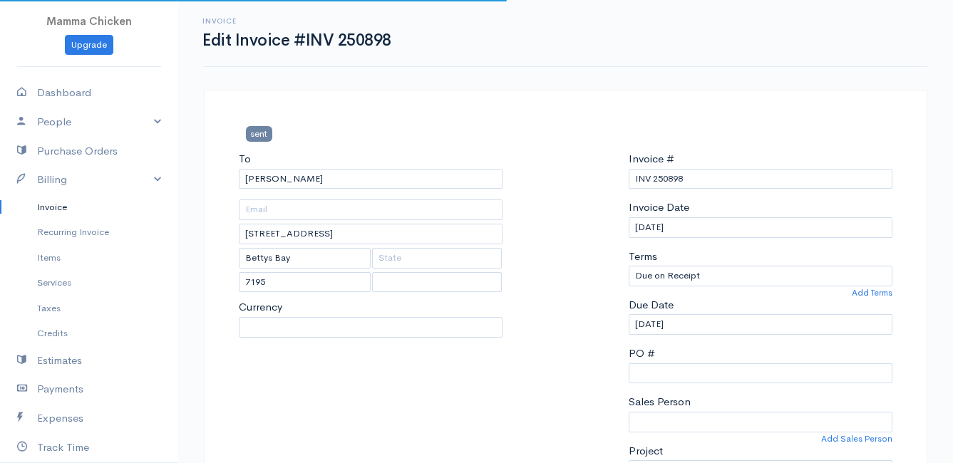
select select "[GEOGRAPHIC_DATA]"
select select "ZAR"
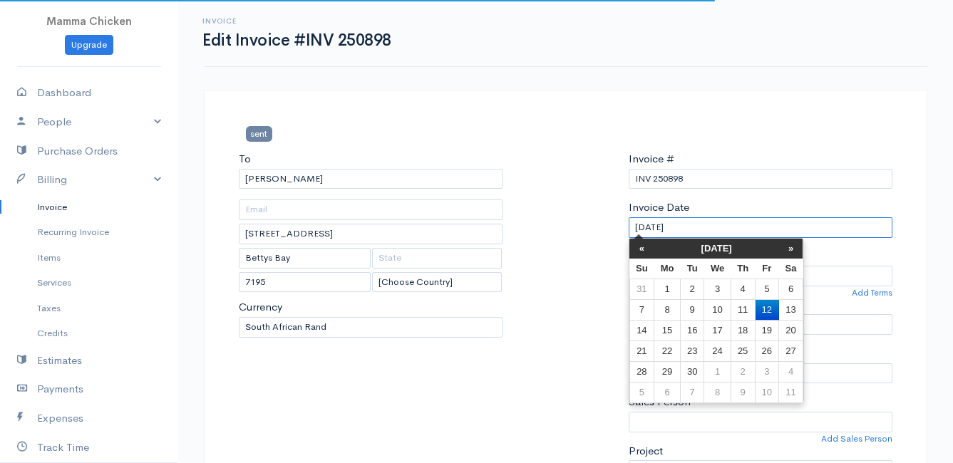
click at [739, 232] on input "[DATE]" at bounding box center [761, 227] width 264 height 21
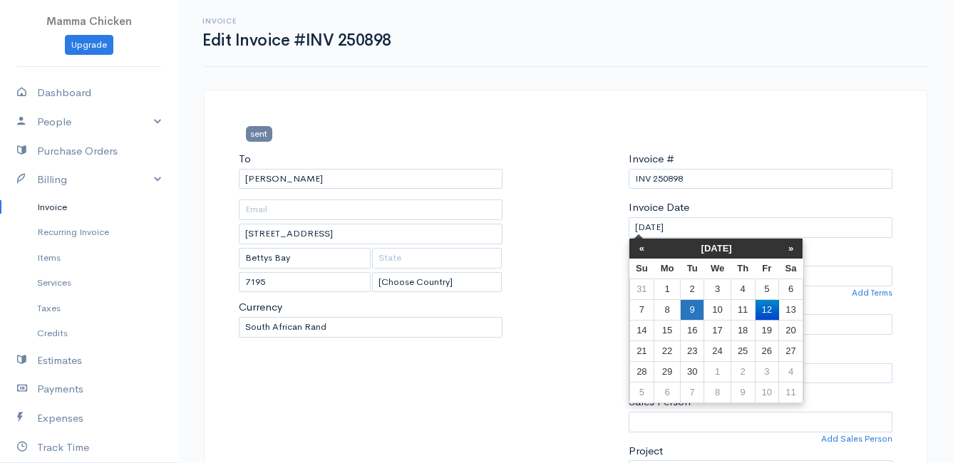
click at [694, 310] on td "9" at bounding box center [692, 309] width 24 height 21
type input "[DATE]"
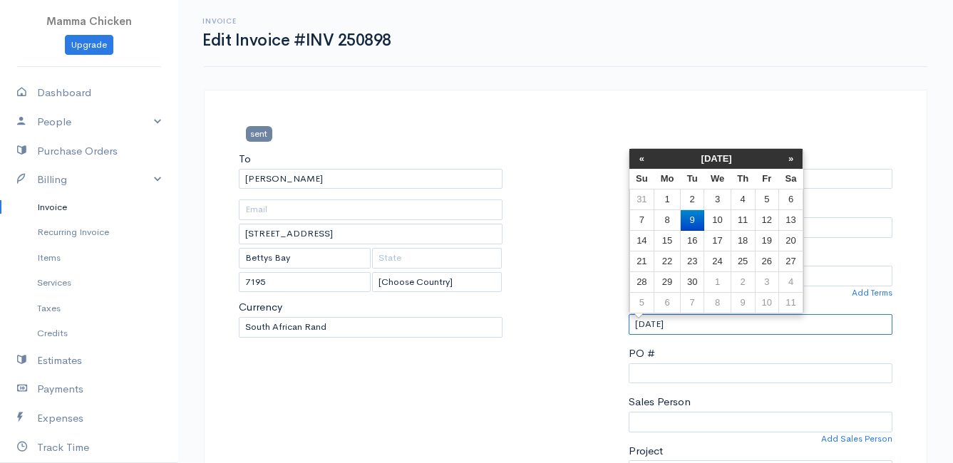
click at [702, 327] on input "[DATE]" at bounding box center [761, 324] width 264 height 21
click at [726, 221] on td "10" at bounding box center [717, 220] width 26 height 21
type input "[DATE]"
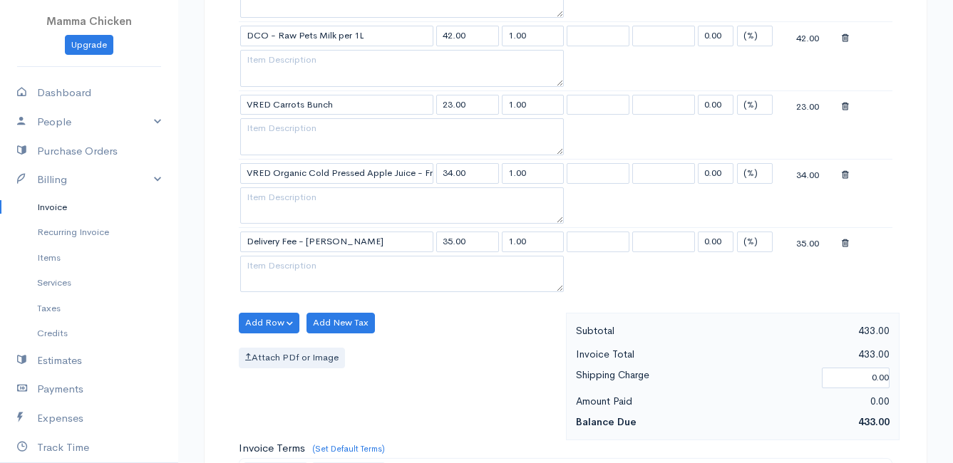
scroll to position [1112, 0]
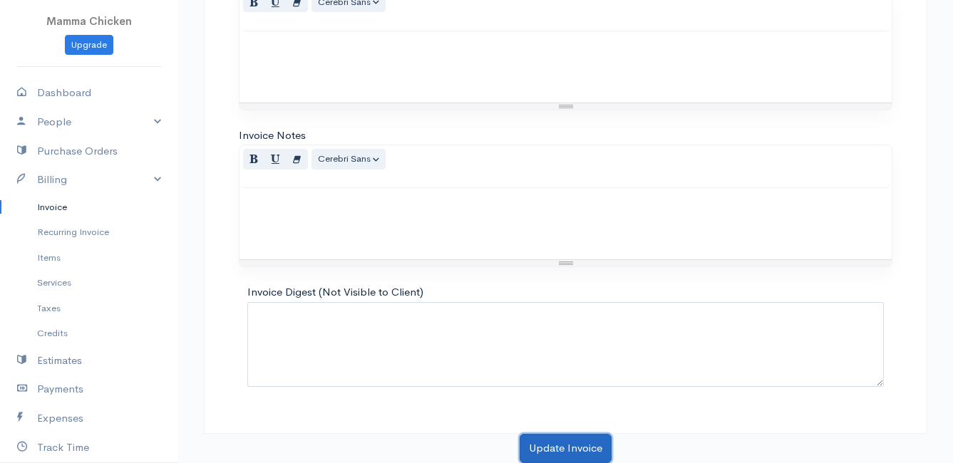
click at [552, 447] on button "Update Invoice" at bounding box center [566, 448] width 92 height 29
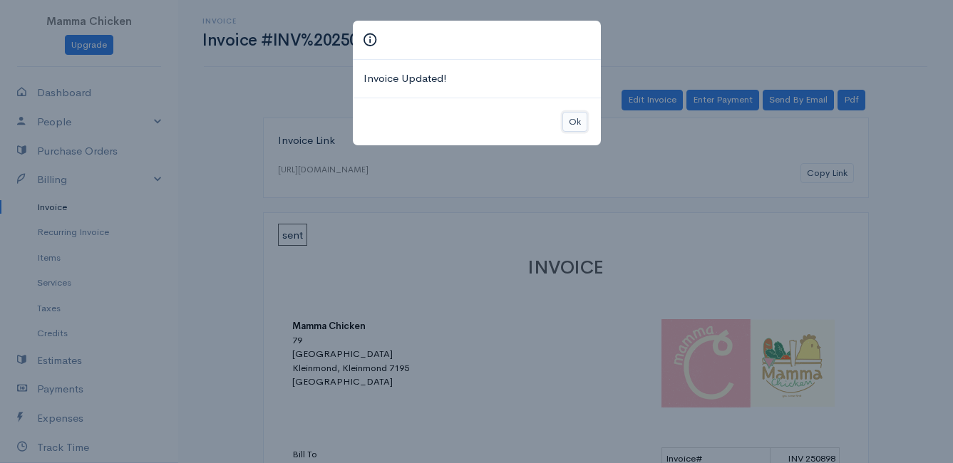
click at [572, 122] on button "Ok" at bounding box center [574, 122] width 25 height 21
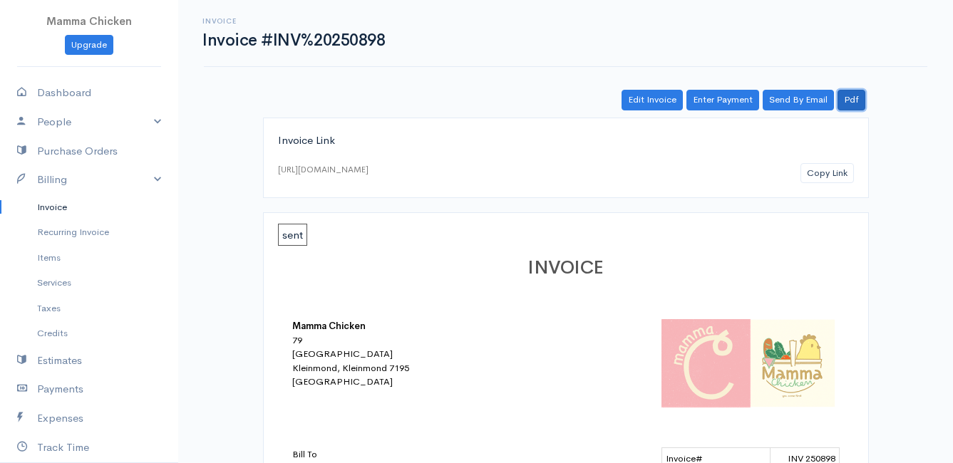
click at [854, 101] on link "Pdf" at bounding box center [852, 100] width 28 height 21
click at [60, 207] on link "Invoice" at bounding box center [89, 208] width 178 height 26
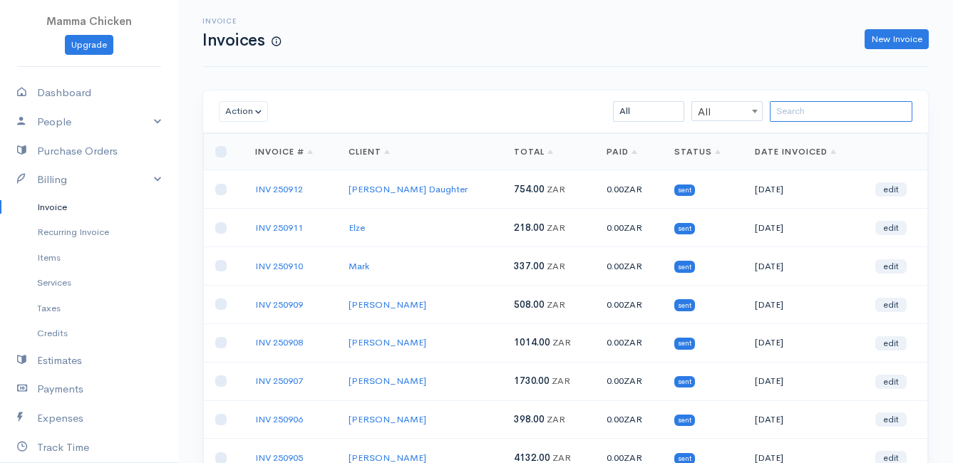
click at [826, 109] on input "search" at bounding box center [841, 111] width 143 height 21
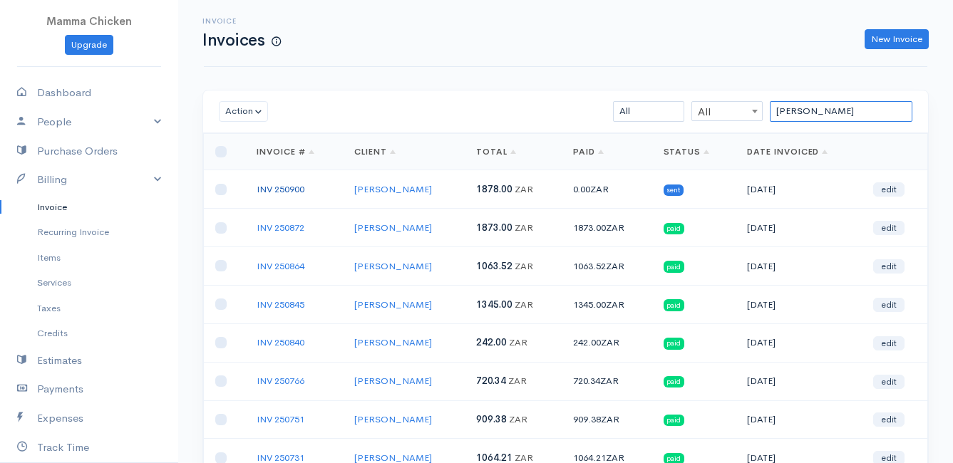
type input "[PERSON_NAME]"
click at [287, 192] on link "INV 250900" at bounding box center [281, 189] width 48 height 12
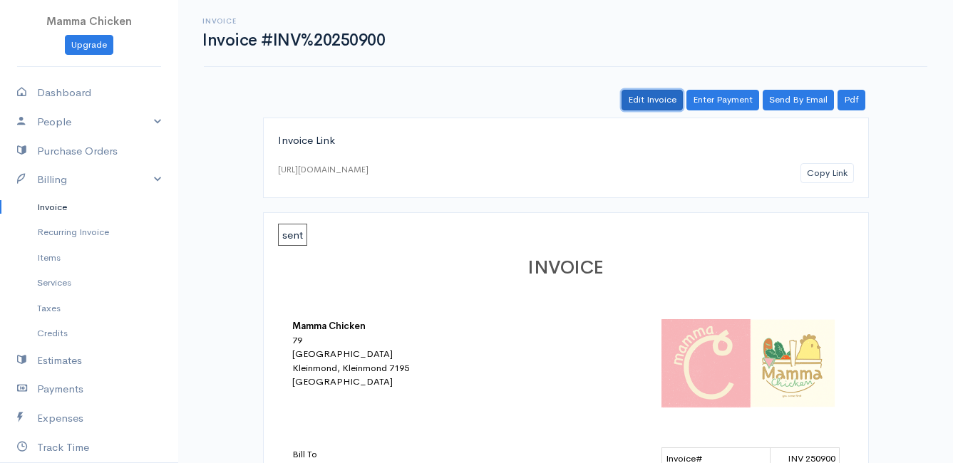
click at [644, 102] on link "Edit Invoice" at bounding box center [652, 100] width 61 height 21
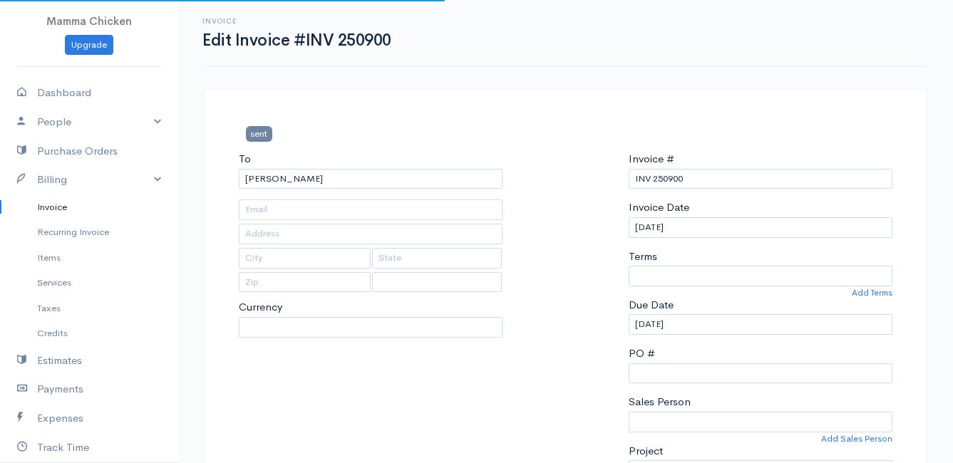
type input "[STREET_ADDRESS]"
type input "[PERSON_NAME] Bay"
select select
select select "0"
select select "[GEOGRAPHIC_DATA]"
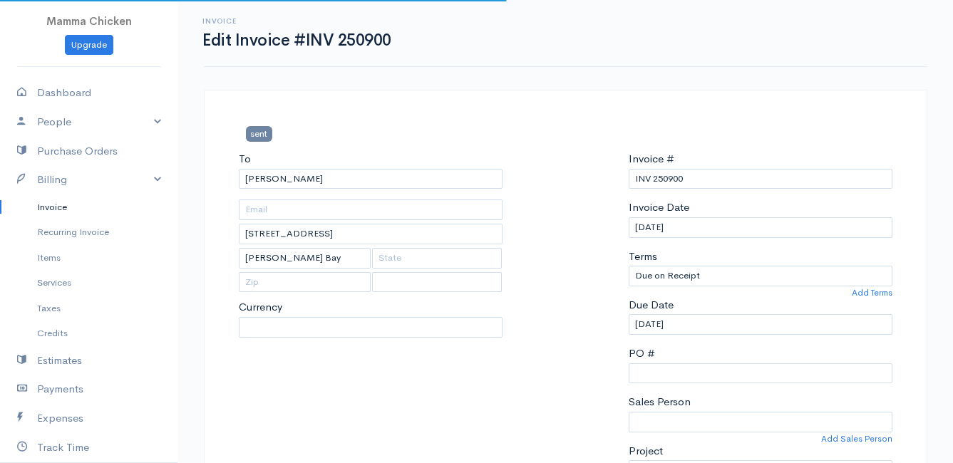
select select "ZAR"
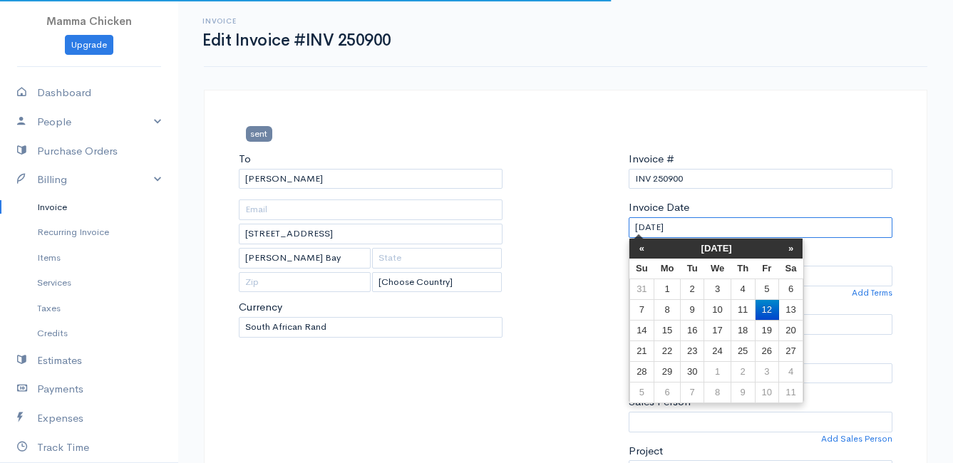
click at [733, 230] on input "[DATE]" at bounding box center [761, 227] width 264 height 21
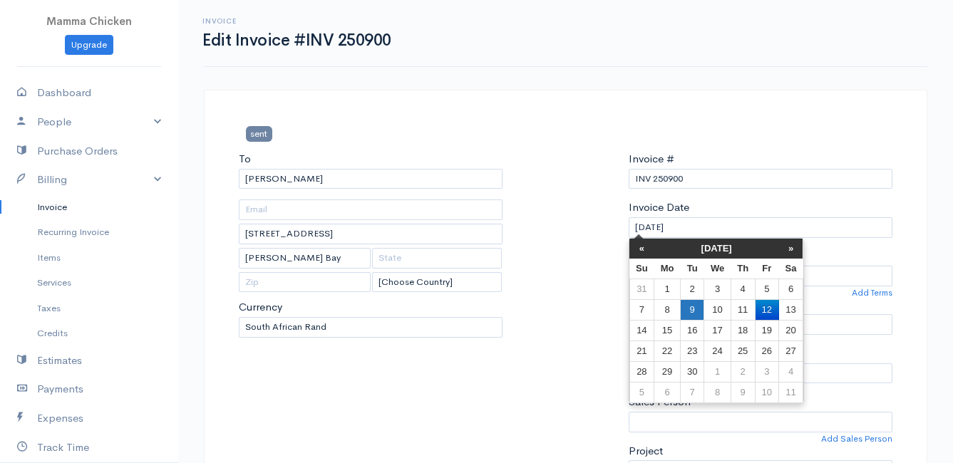
click at [697, 309] on td "9" at bounding box center [692, 309] width 24 height 21
type input "[DATE]"
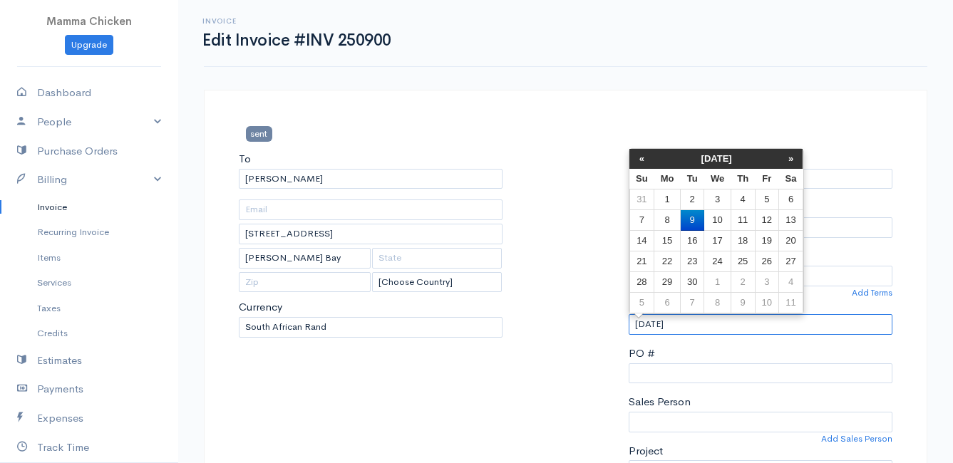
click at [703, 329] on input "[DATE]" at bounding box center [761, 324] width 264 height 21
click at [716, 216] on td "10" at bounding box center [717, 220] width 26 height 21
type input "[DATE]"
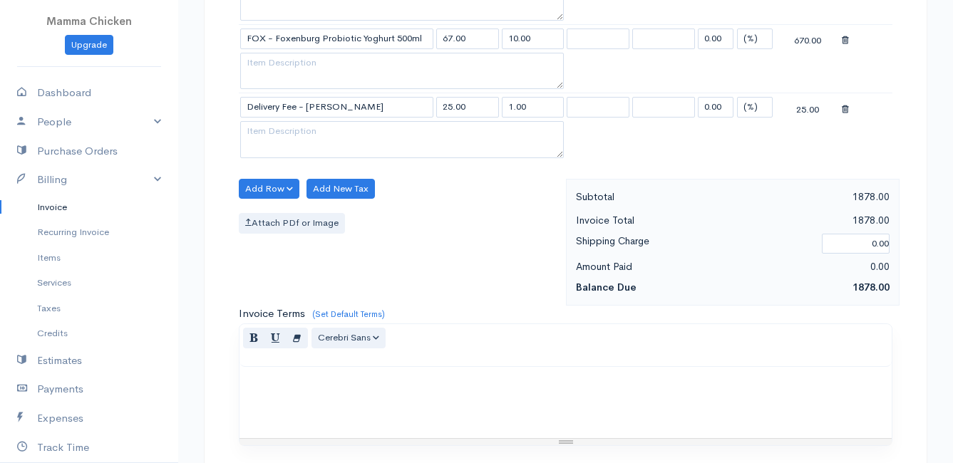
scroll to position [906, 0]
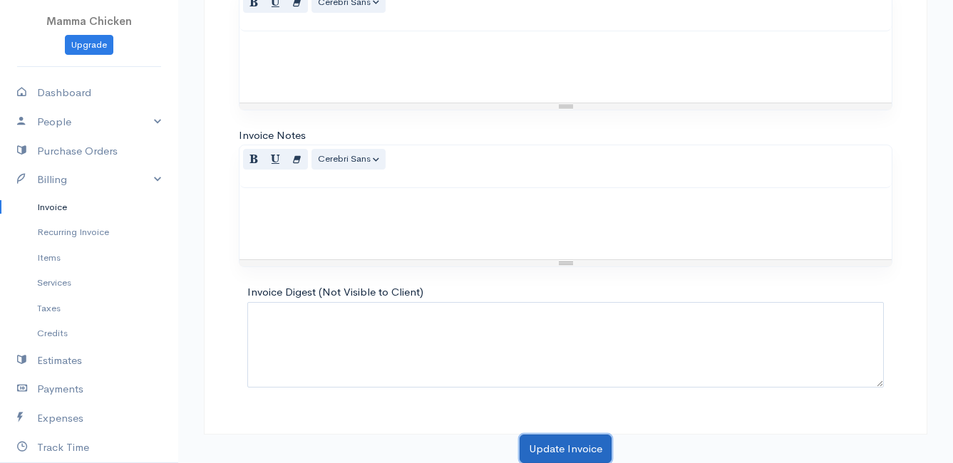
click at [557, 447] on button "Update Invoice" at bounding box center [566, 449] width 92 height 29
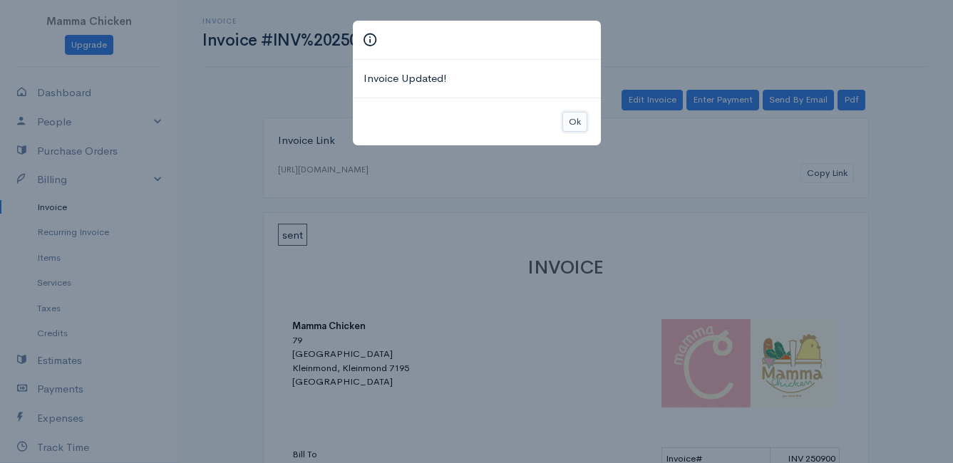
click at [576, 125] on button "Ok" at bounding box center [574, 122] width 25 height 21
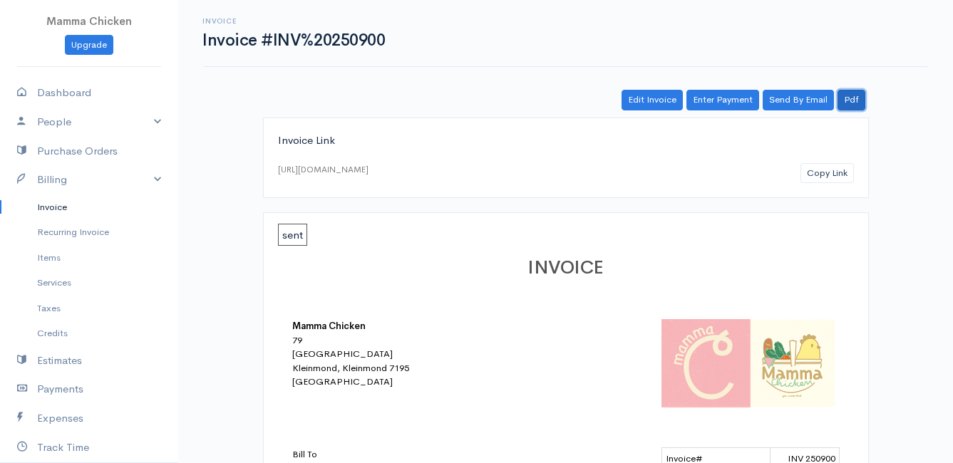
click at [856, 98] on link "Pdf" at bounding box center [852, 100] width 28 height 21
click at [65, 204] on link "Invoice" at bounding box center [89, 208] width 178 height 26
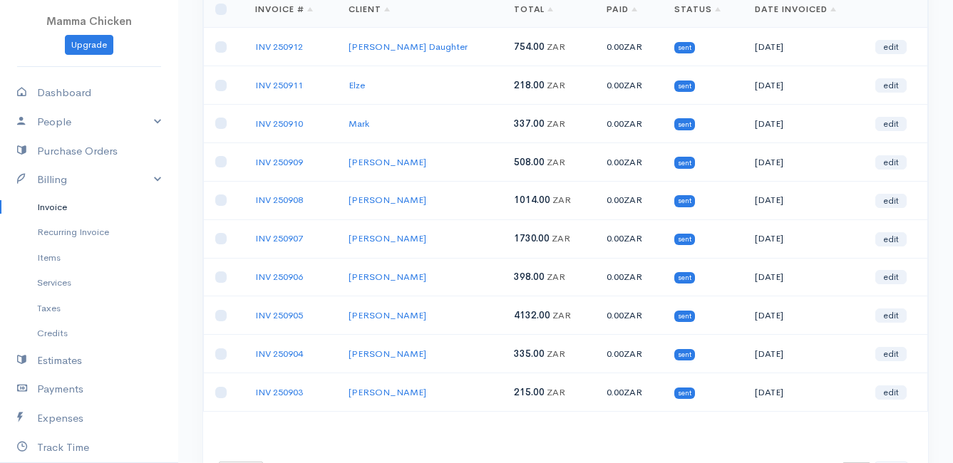
scroll to position [214, 0]
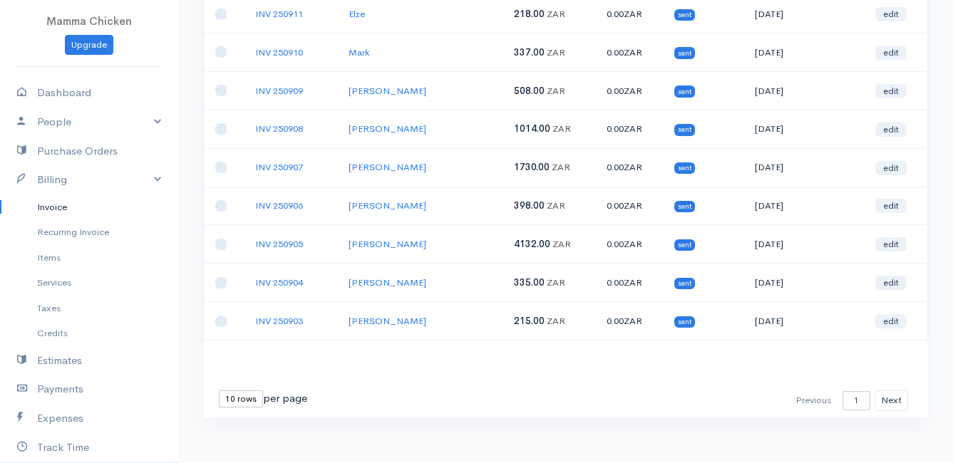
click at [240, 399] on select "10 rows 25 rows 50 rows" at bounding box center [241, 399] width 44 height 17
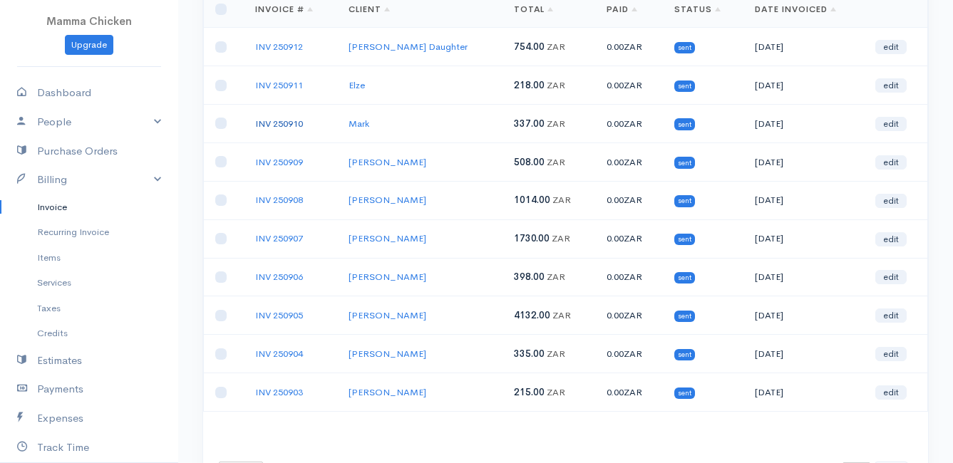
click at [287, 123] on link "INV 250910" at bounding box center [279, 124] width 48 height 12
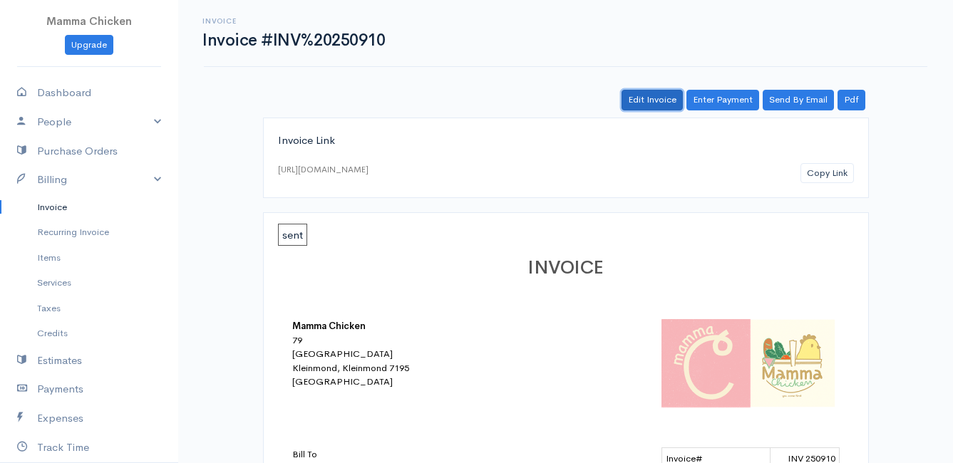
click at [645, 101] on link "Edit Invoice" at bounding box center [652, 100] width 61 height 21
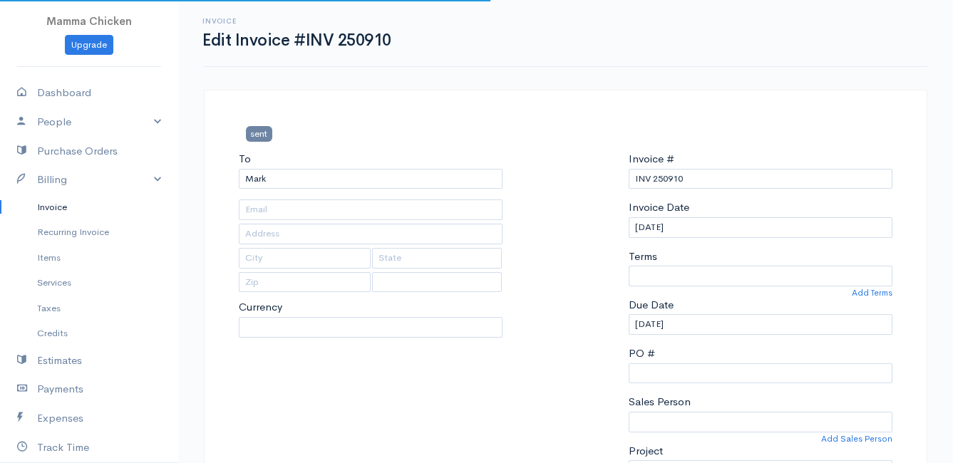
type input "[STREET_ADDRESS][PERSON_NAME]"
type input "Pringlebay"
type input "7195"
select select
select select "[GEOGRAPHIC_DATA]"
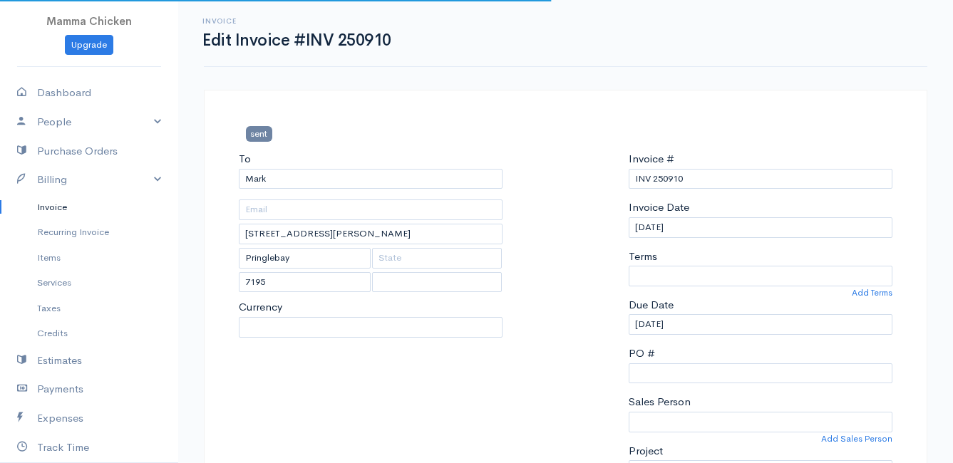
select select "ZAR"
select select "0"
click at [734, 232] on input "[DATE]" at bounding box center [761, 227] width 264 height 21
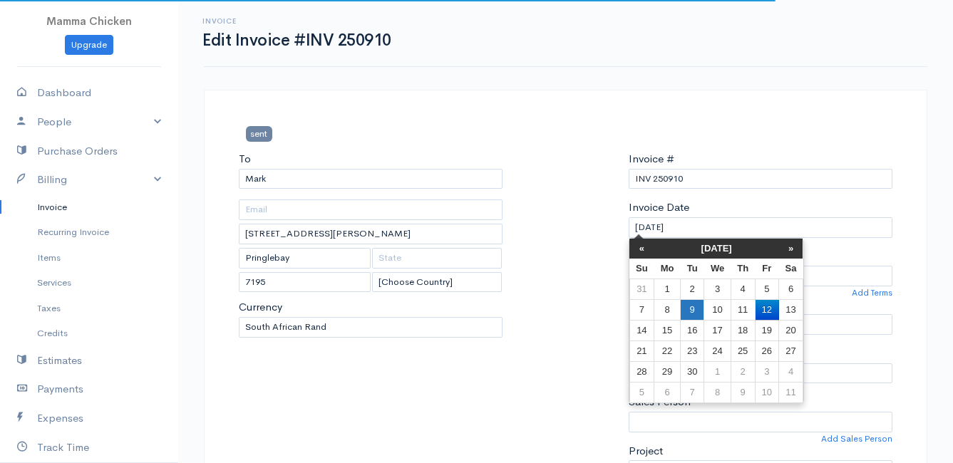
click at [695, 307] on td "9" at bounding box center [692, 309] width 24 height 21
type input "[DATE]"
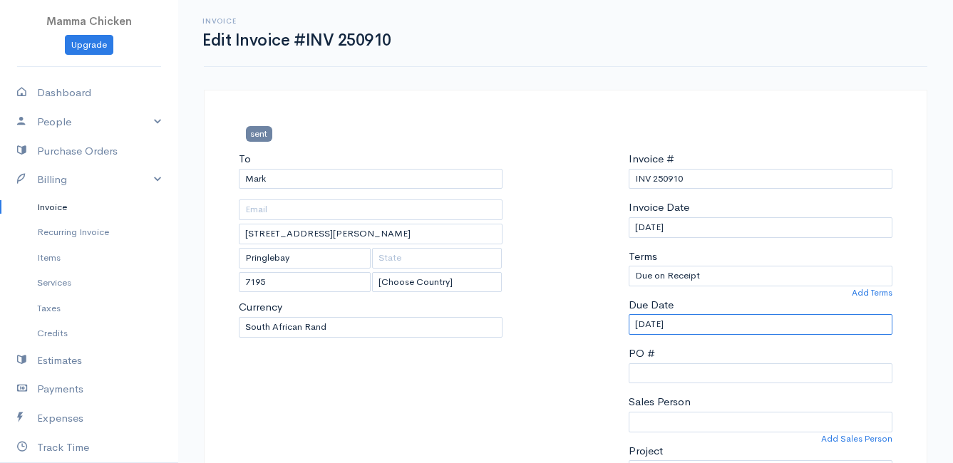
click at [697, 326] on input "[DATE]" at bounding box center [761, 324] width 264 height 21
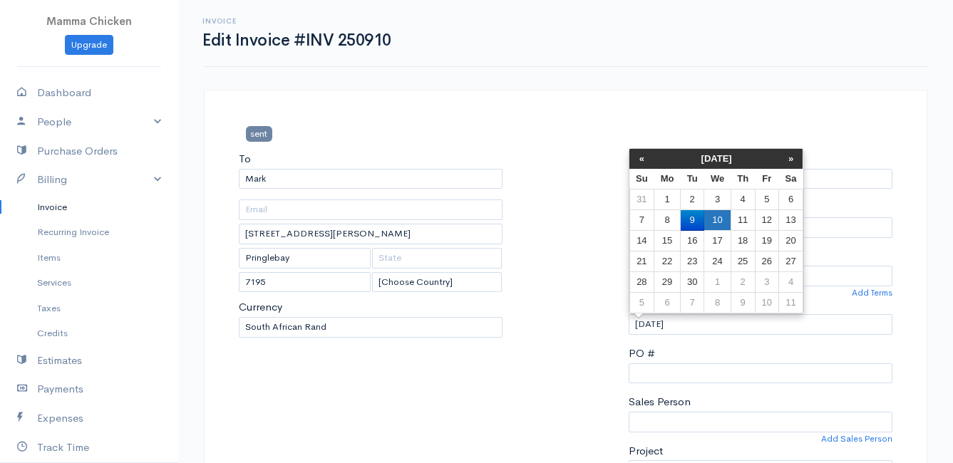
click at [720, 221] on td "10" at bounding box center [717, 220] width 26 height 21
type input "[DATE]"
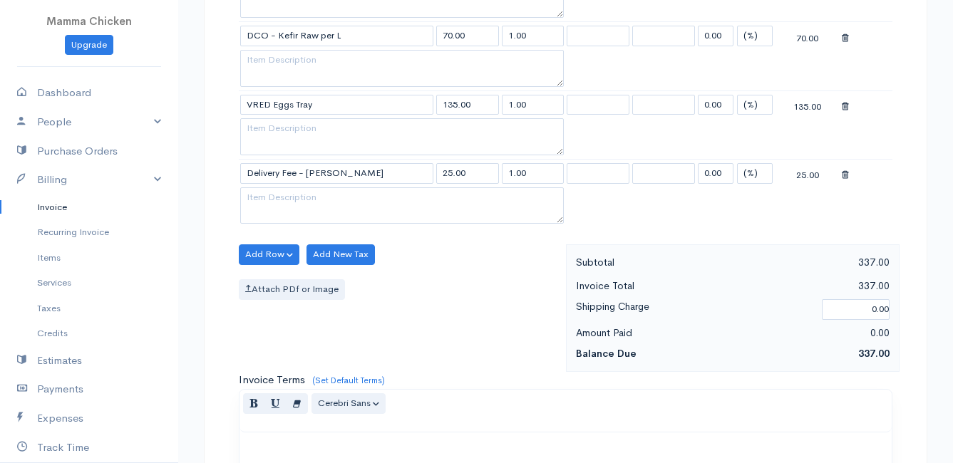
scroll to position [1044, 0]
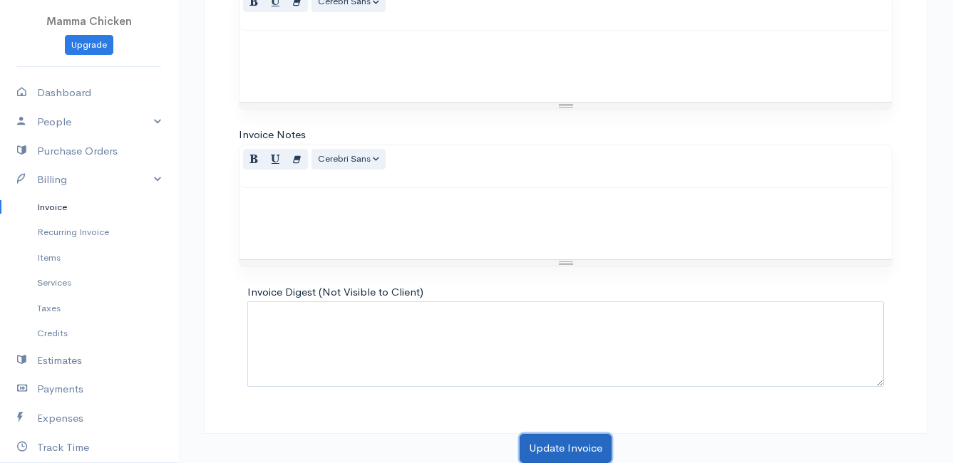
click at [552, 443] on button "Update Invoice" at bounding box center [566, 448] width 92 height 29
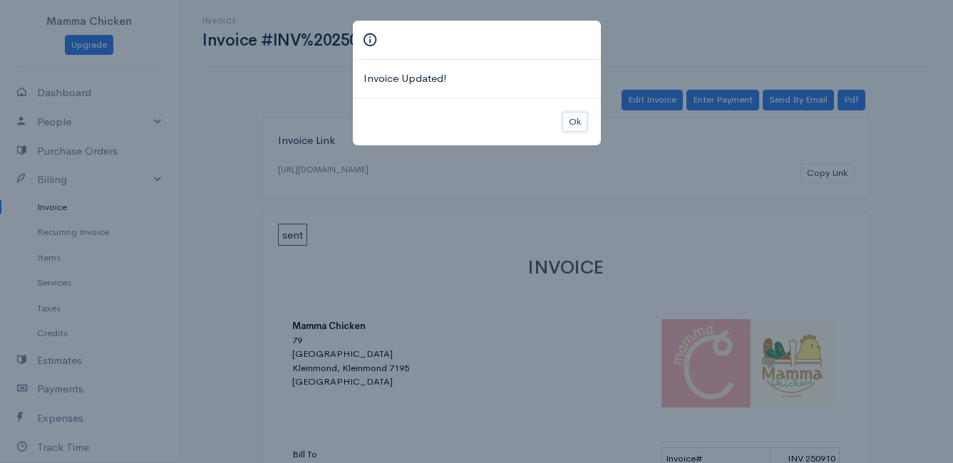
click at [575, 115] on button "Ok" at bounding box center [574, 122] width 25 height 21
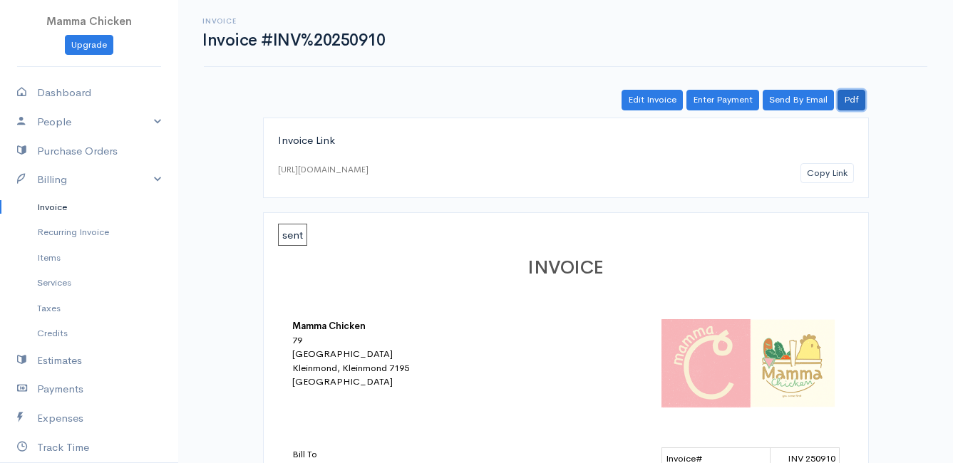
click at [850, 101] on link "Pdf" at bounding box center [852, 100] width 28 height 21
click at [48, 202] on link "Invoice" at bounding box center [89, 208] width 178 height 26
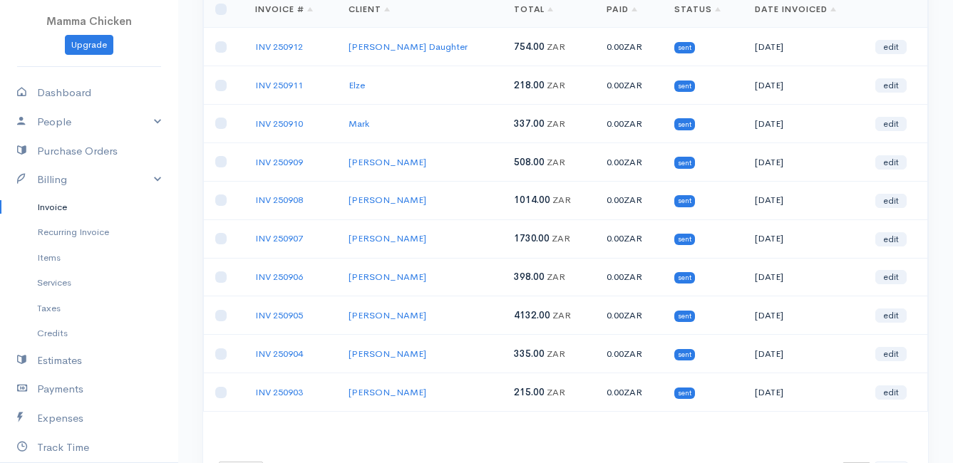
scroll to position [71, 0]
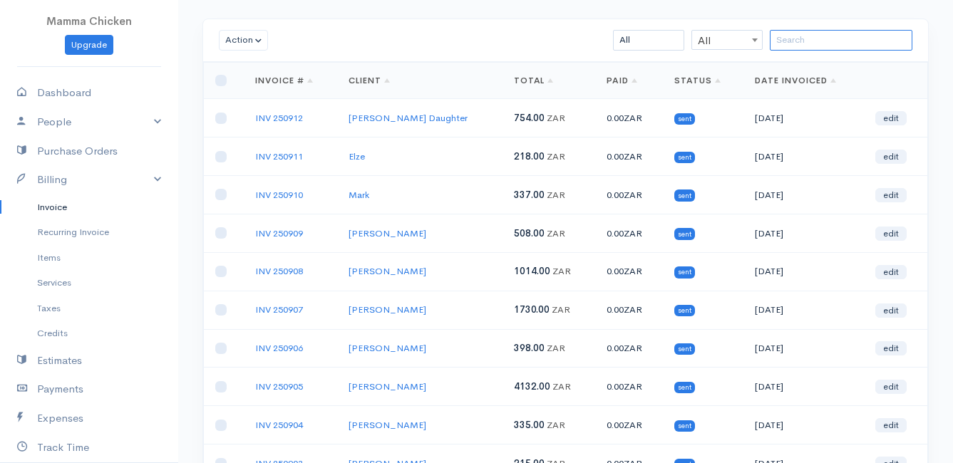
click at [812, 43] on input "search" at bounding box center [841, 40] width 143 height 21
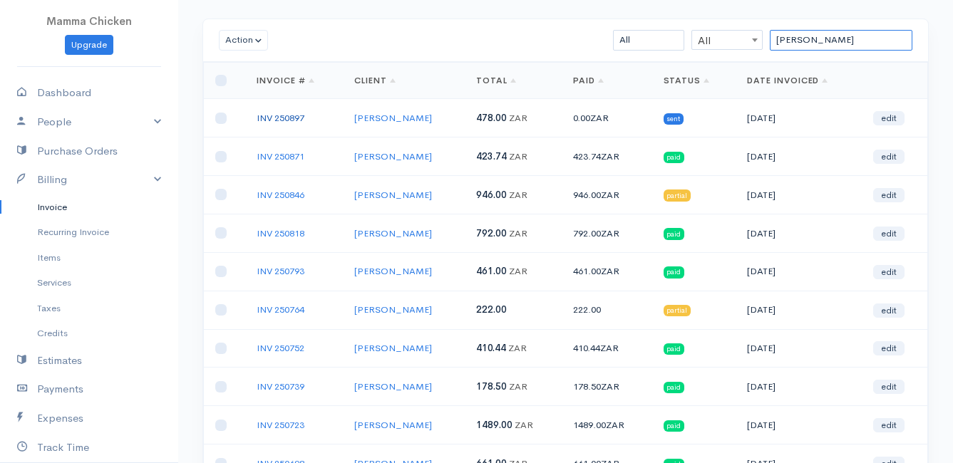
type input "[PERSON_NAME]"
click at [278, 114] on link "INV 250897" at bounding box center [281, 118] width 48 height 12
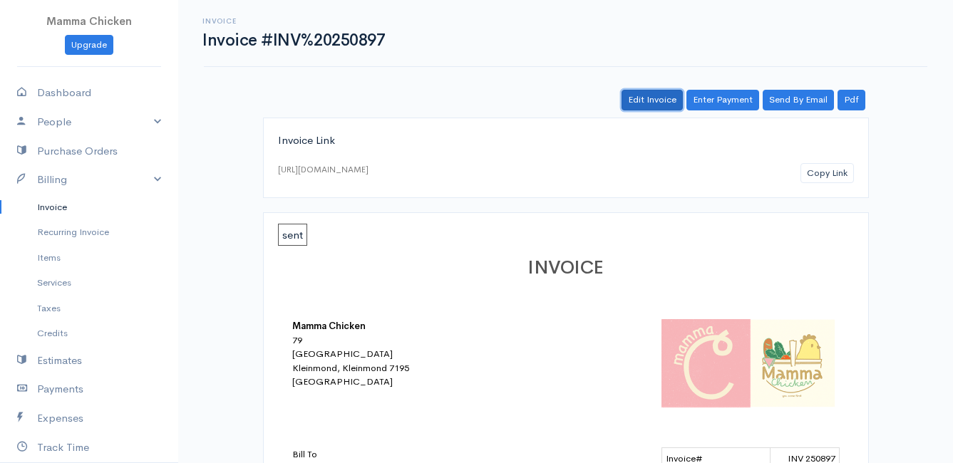
click at [638, 99] on link "Edit Invoice" at bounding box center [652, 100] width 61 height 21
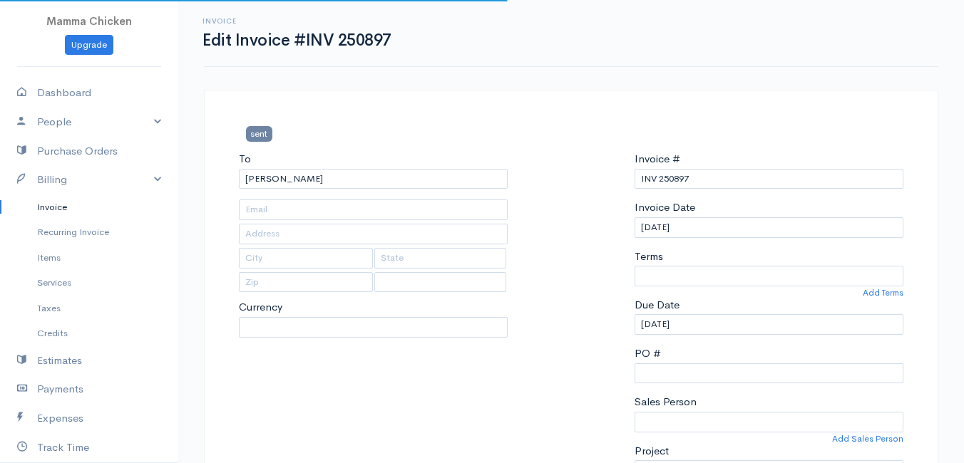
type input "4502 Ixia [PERSON_NAME]"
type input "Bettys Bay"
type input "7195"
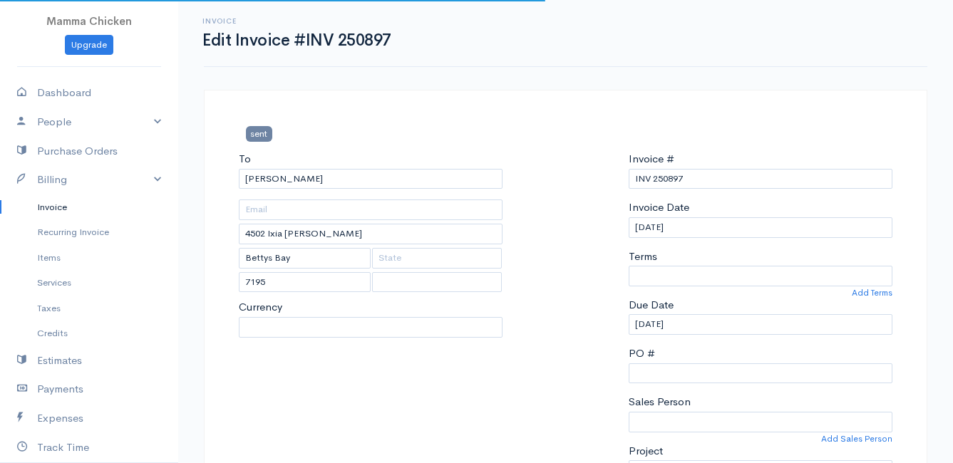
select select
select select "0"
select select "[GEOGRAPHIC_DATA]"
select select "ZAR"
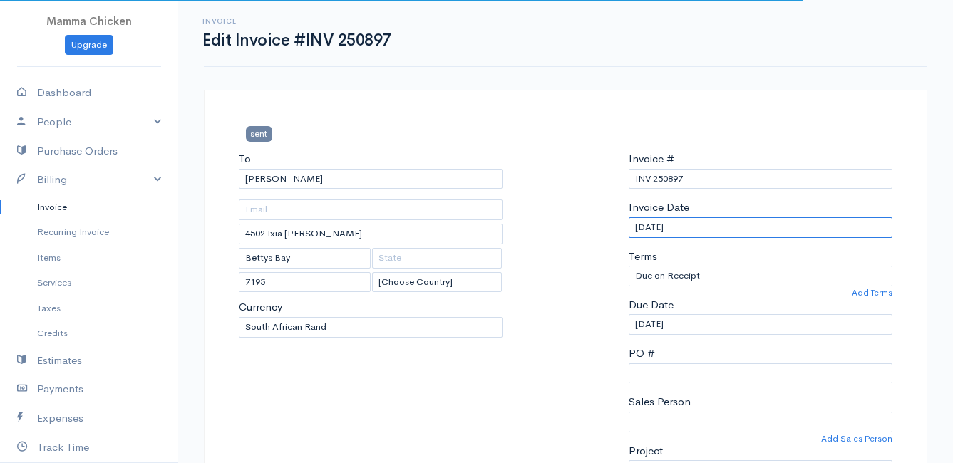
click at [712, 228] on input "[DATE]" at bounding box center [761, 227] width 264 height 21
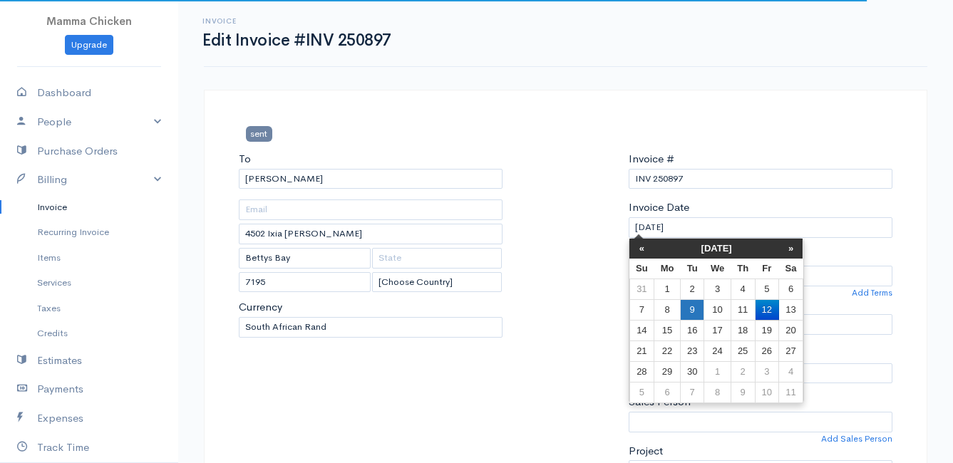
click at [694, 307] on td "9" at bounding box center [692, 309] width 24 height 21
type input "[DATE]"
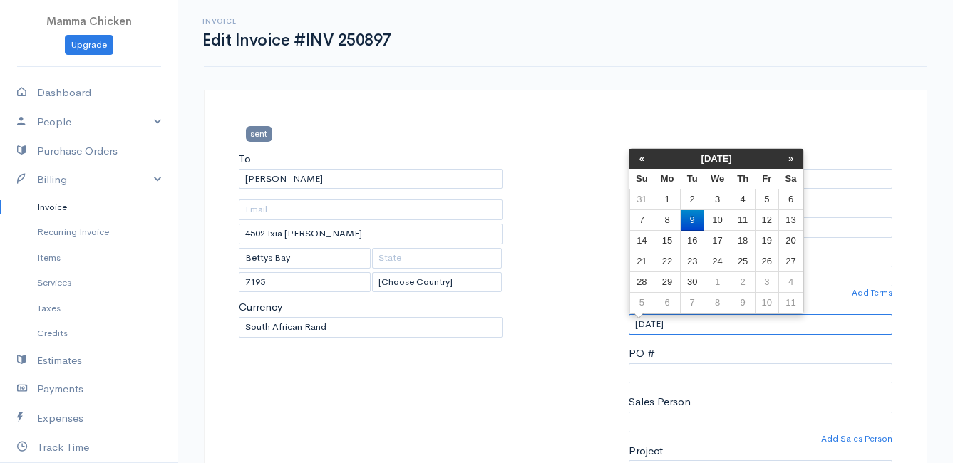
click at [709, 323] on input "[DATE]" at bounding box center [761, 324] width 264 height 21
click at [715, 222] on td "10" at bounding box center [717, 220] width 26 height 21
type input "[DATE]"
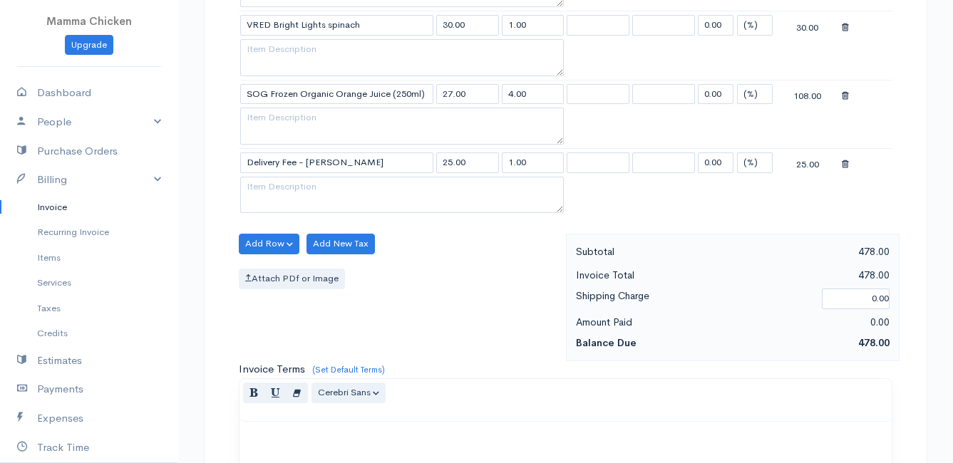
scroll to position [1318, 0]
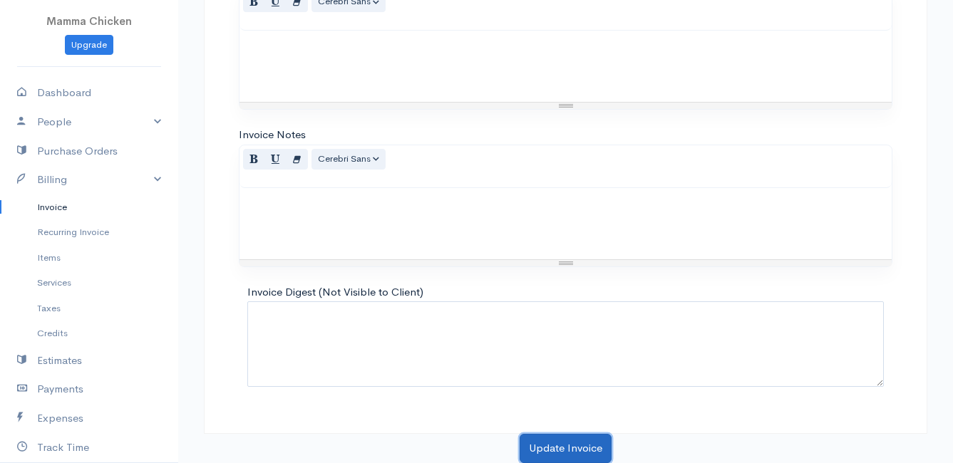
click at [546, 447] on button "Update Invoice" at bounding box center [566, 448] width 92 height 29
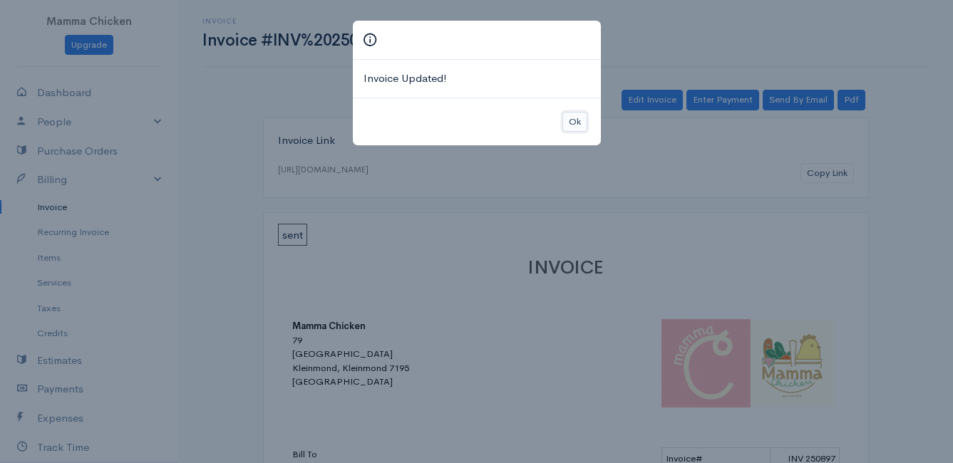
click at [580, 123] on button "Ok" at bounding box center [574, 122] width 25 height 21
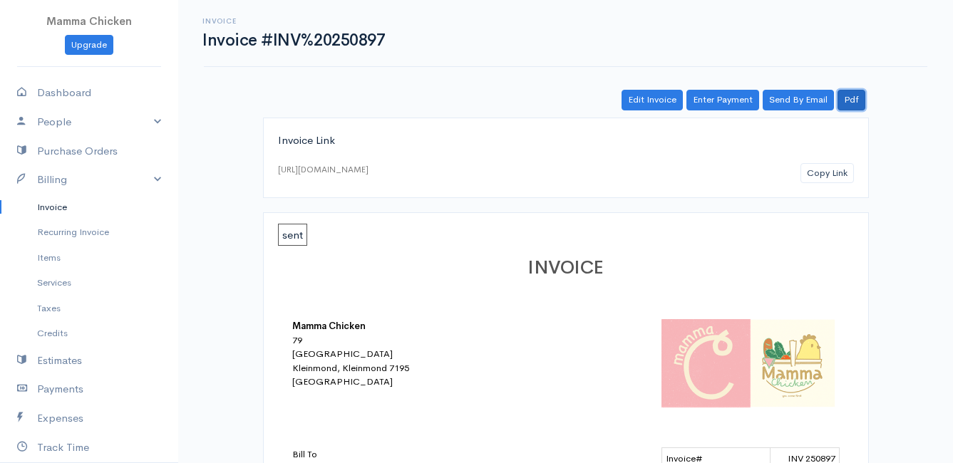
click at [853, 96] on link "Pdf" at bounding box center [852, 100] width 28 height 21
click at [46, 212] on link "Invoice" at bounding box center [89, 208] width 178 height 26
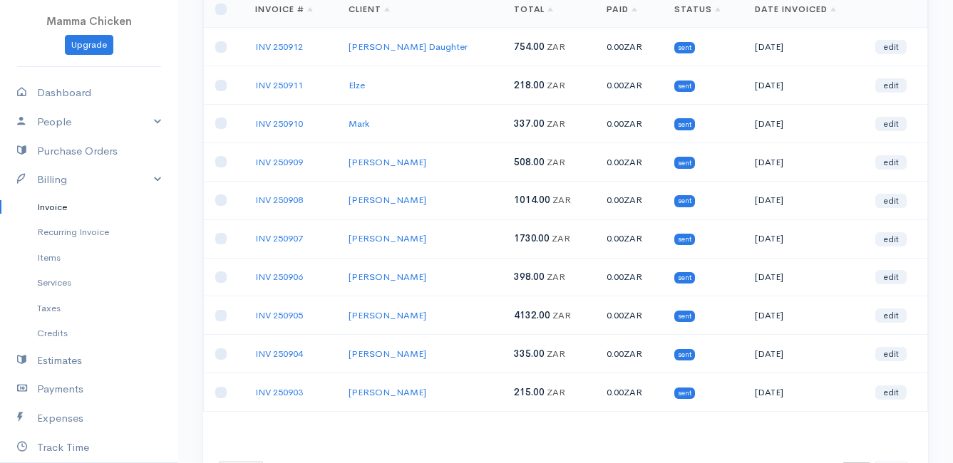
scroll to position [71, 0]
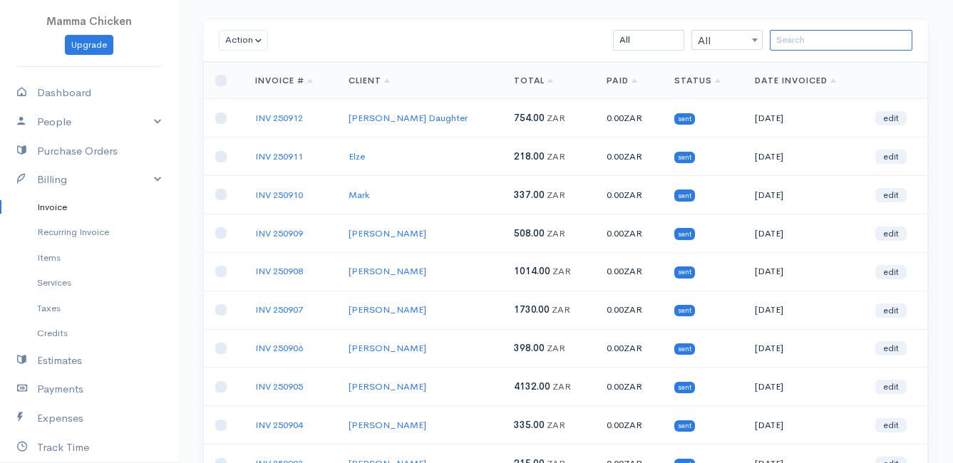
click at [812, 43] on input "search" at bounding box center [841, 40] width 143 height 21
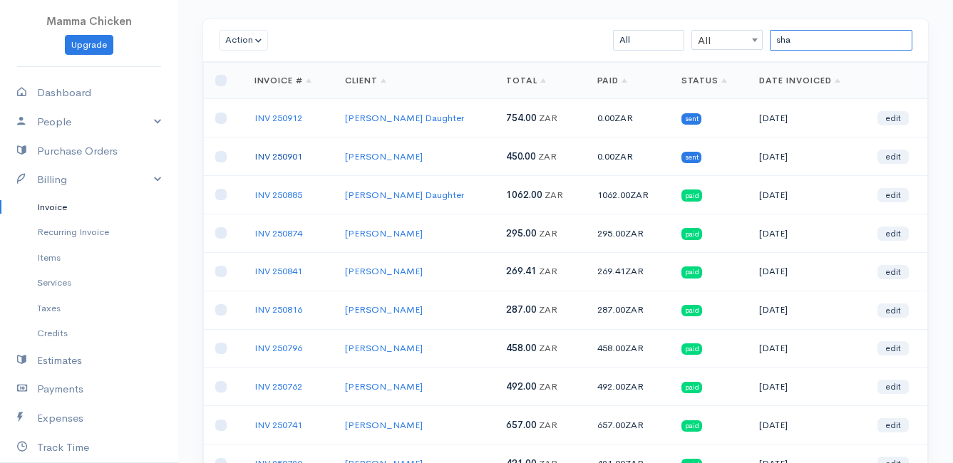
type input "sha"
click at [264, 154] on link "INV 250901" at bounding box center [279, 156] width 48 height 12
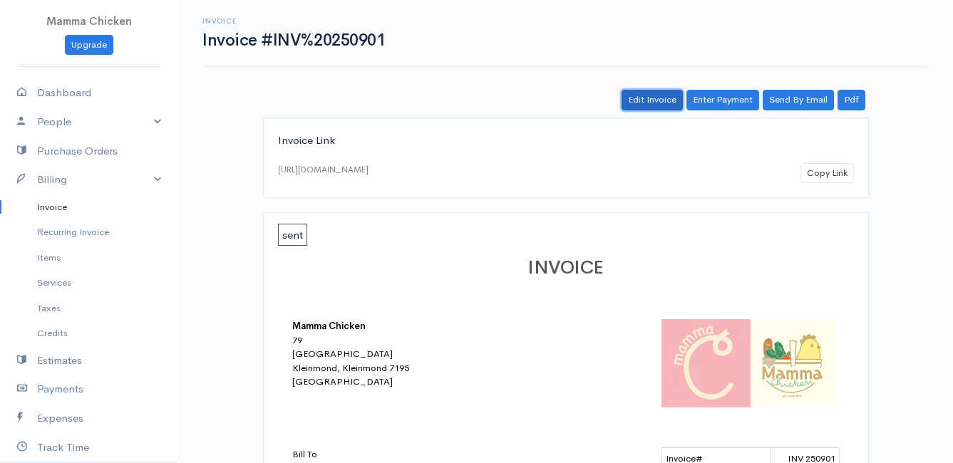
click at [664, 98] on link "Edit Invoice" at bounding box center [652, 100] width 61 height 21
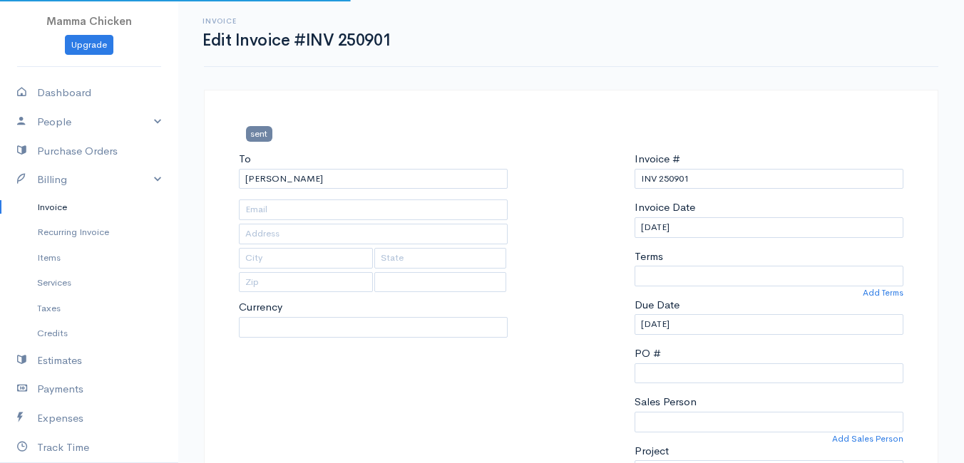
type input "[STREET_ADDRESS][PERSON_NAME]"
type input "Bettys Bay"
type input "7195"
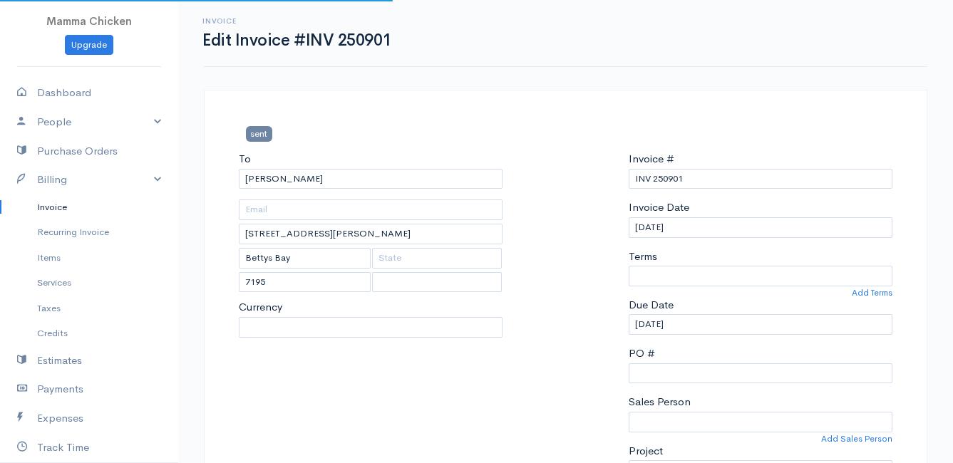
select select
select select "[GEOGRAPHIC_DATA]"
select select "ZAR"
select select "0"
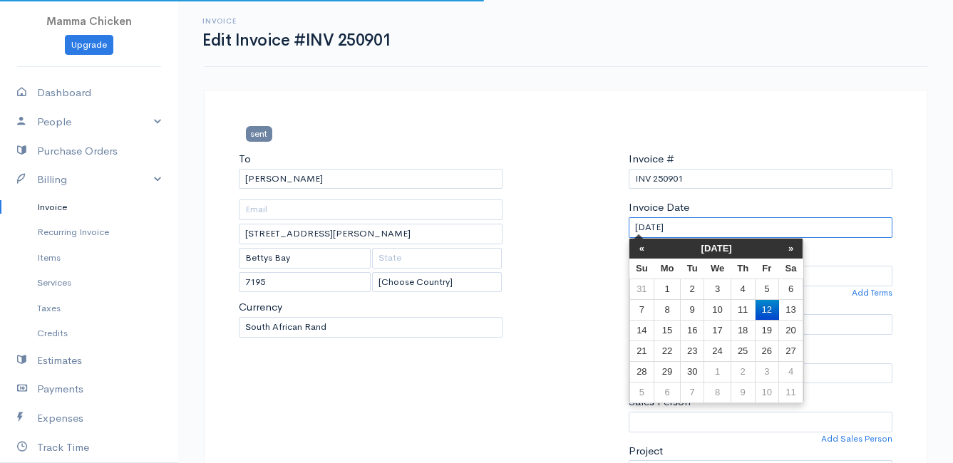
click at [711, 230] on input "[DATE]" at bounding box center [761, 227] width 264 height 21
click at [695, 312] on td "9" at bounding box center [692, 309] width 24 height 21
type input "[DATE]"
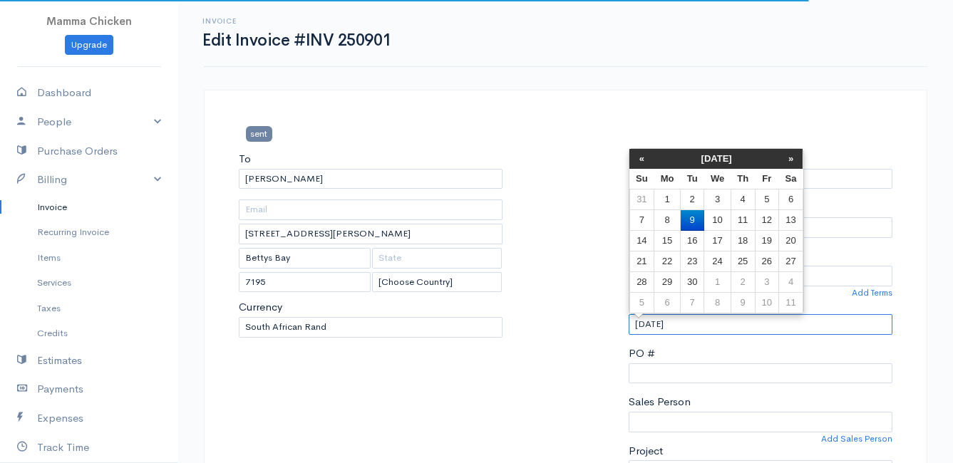
click at [701, 330] on input "[DATE]" at bounding box center [761, 324] width 264 height 21
click at [711, 215] on td "10" at bounding box center [717, 220] width 26 height 21
type input "[DATE]"
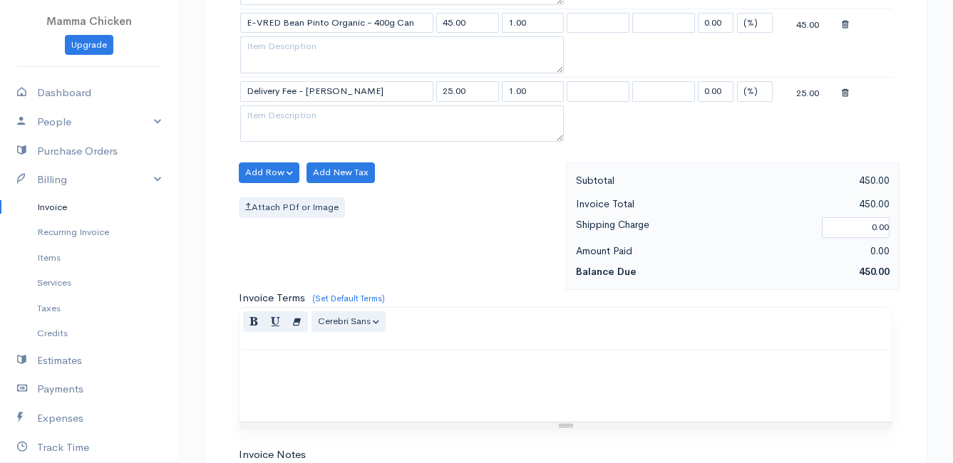
scroll to position [1318, 0]
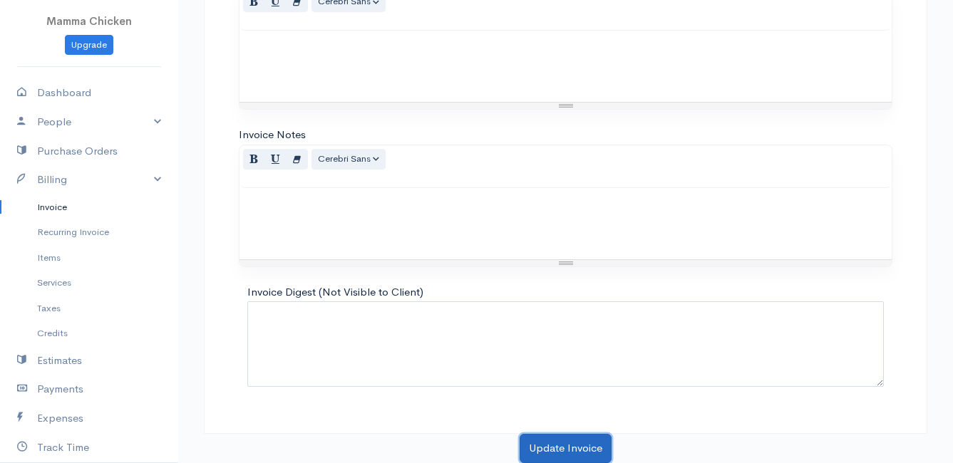
click at [554, 443] on button "Update Invoice" at bounding box center [566, 448] width 92 height 29
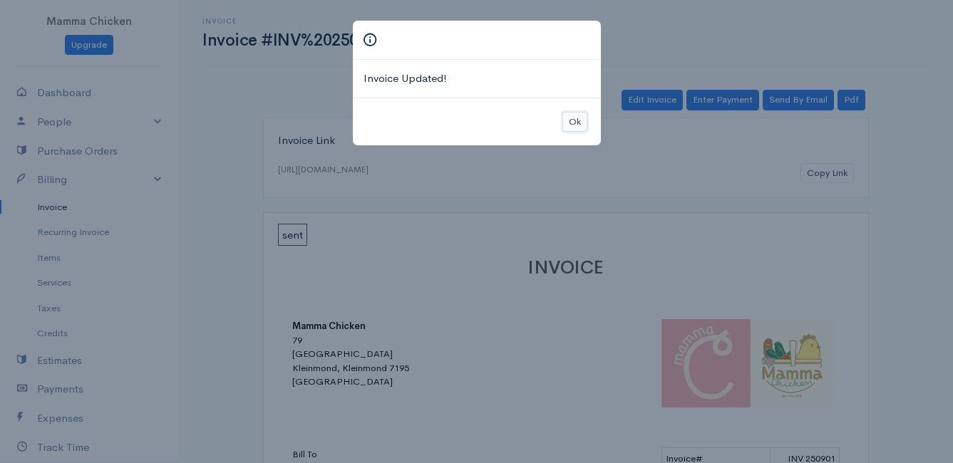
click at [576, 118] on button "Ok" at bounding box center [574, 122] width 25 height 21
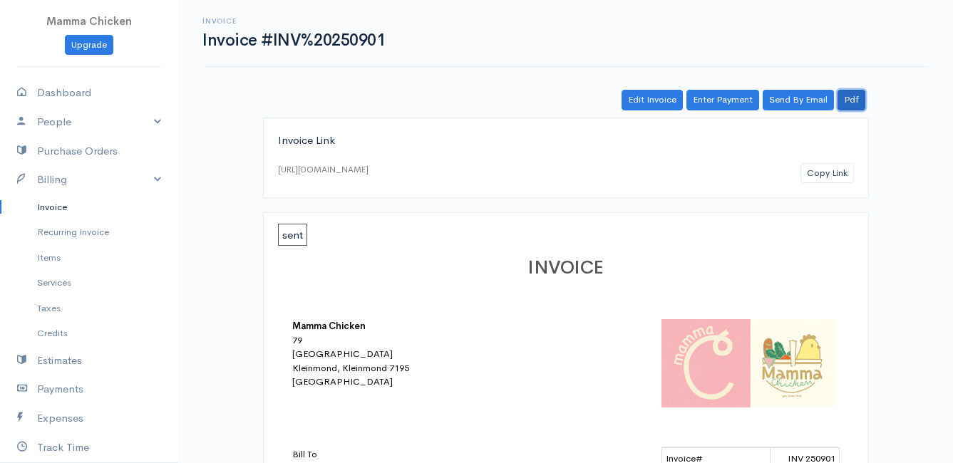
click at [858, 99] on link "Pdf" at bounding box center [852, 100] width 28 height 21
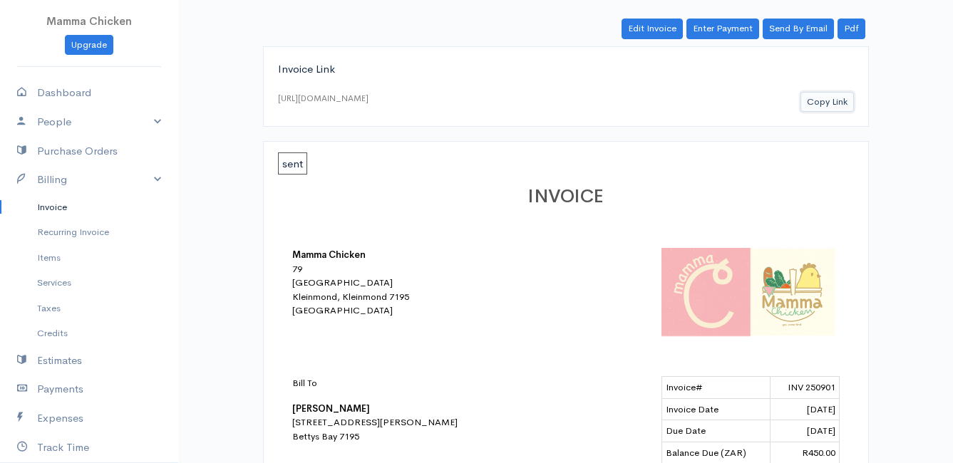
click at [835, 102] on button "Copy Link" at bounding box center [827, 102] width 53 height 21
click at [53, 204] on link "Invoice" at bounding box center [89, 208] width 178 height 26
